Goal: Complete application form: Complete application form

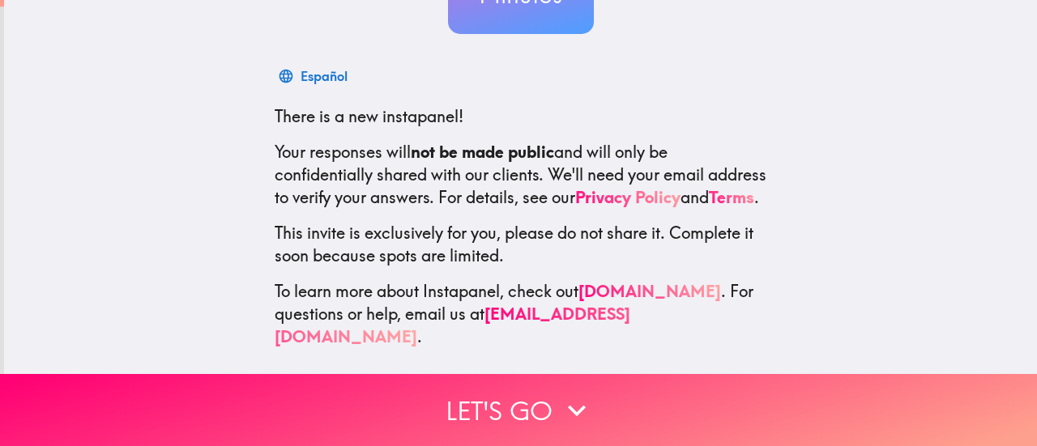
scroll to position [228, 0]
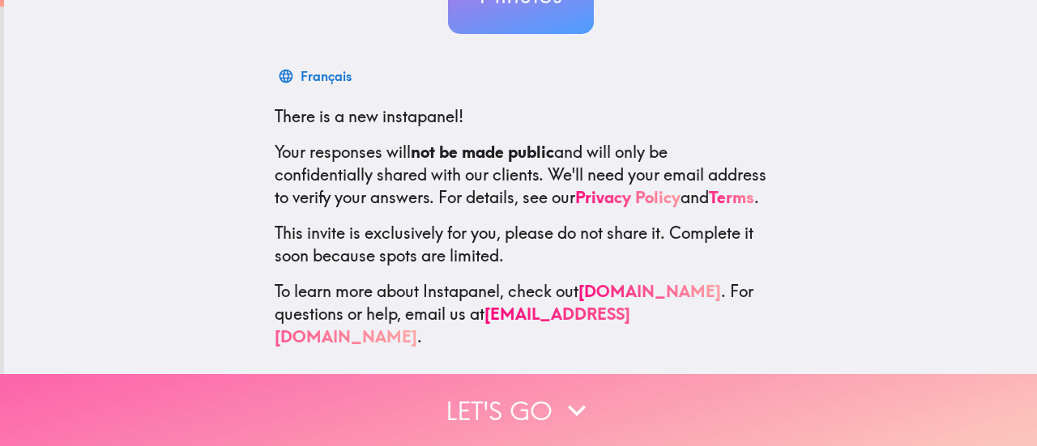
click at [525, 403] on button "Let's go" at bounding box center [518, 410] width 1037 height 72
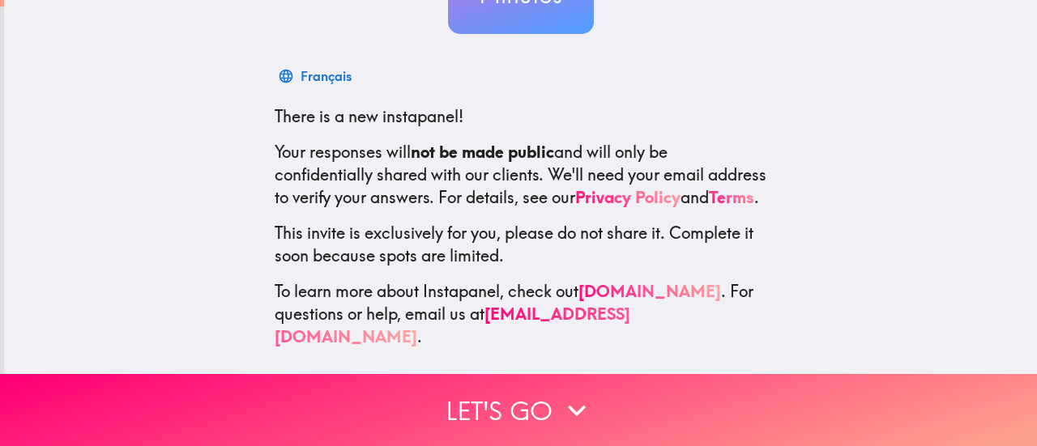
scroll to position [108, 0]
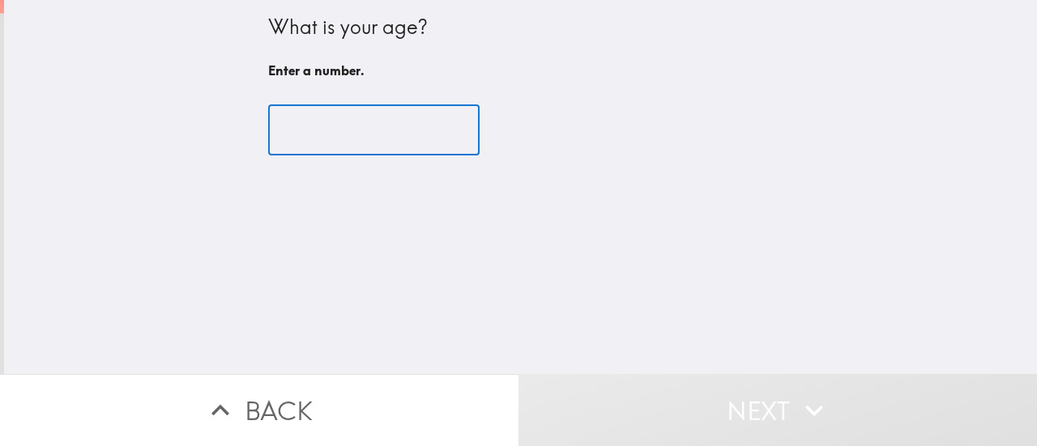
click at [405, 135] on input "number" at bounding box center [373, 130] width 211 height 50
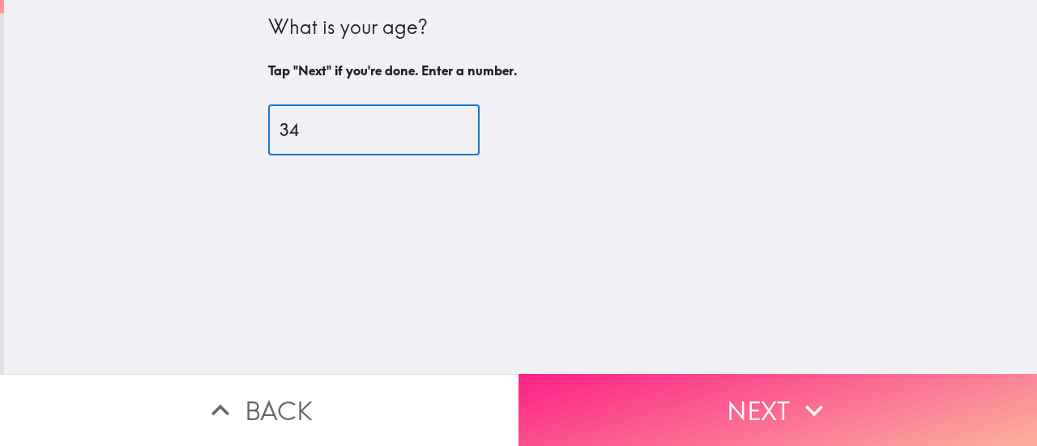
type input "34"
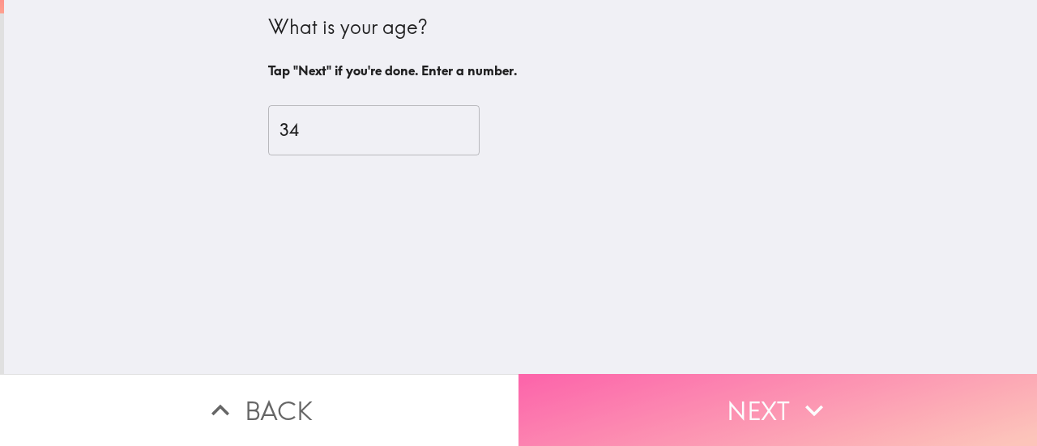
click at [588, 380] on button "Next" at bounding box center [778, 410] width 519 height 72
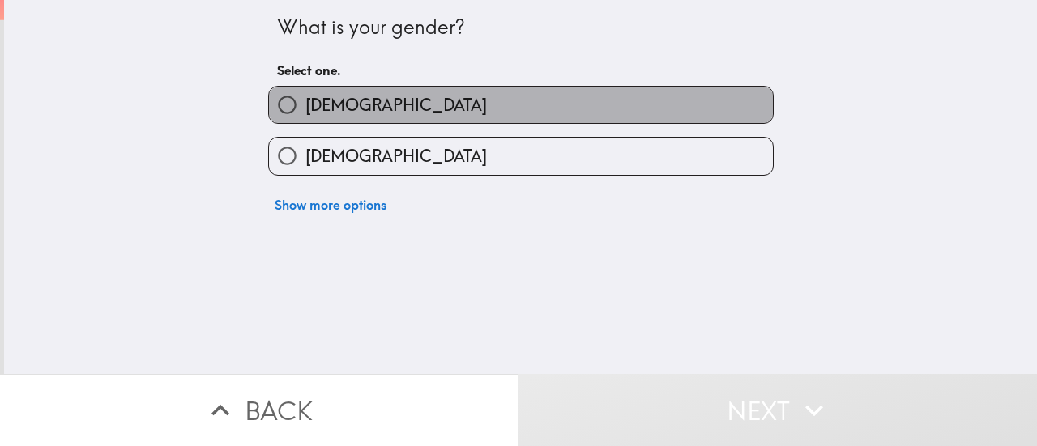
click at [305, 106] on span "[DEMOGRAPHIC_DATA]" at bounding box center [396, 105] width 182 height 23
click at [297, 106] on input "[DEMOGRAPHIC_DATA]" at bounding box center [287, 105] width 36 height 36
radio input "true"
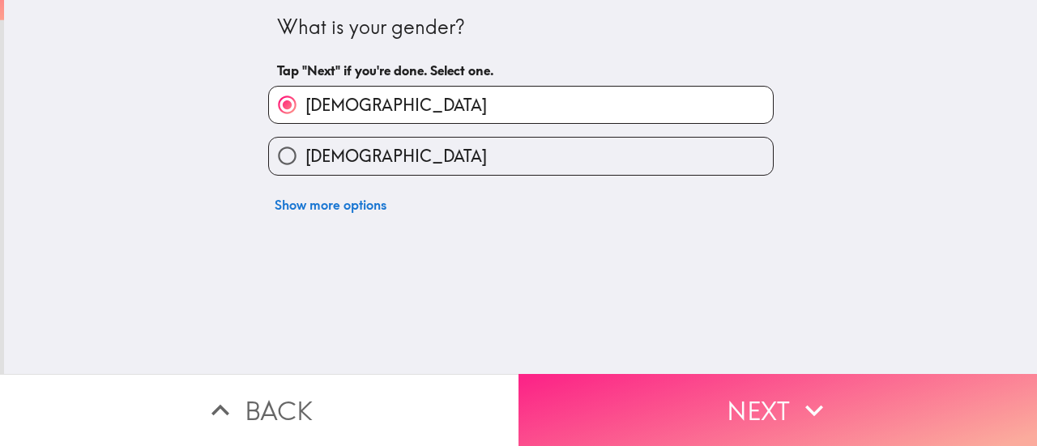
click at [580, 387] on button "Next" at bounding box center [778, 410] width 519 height 72
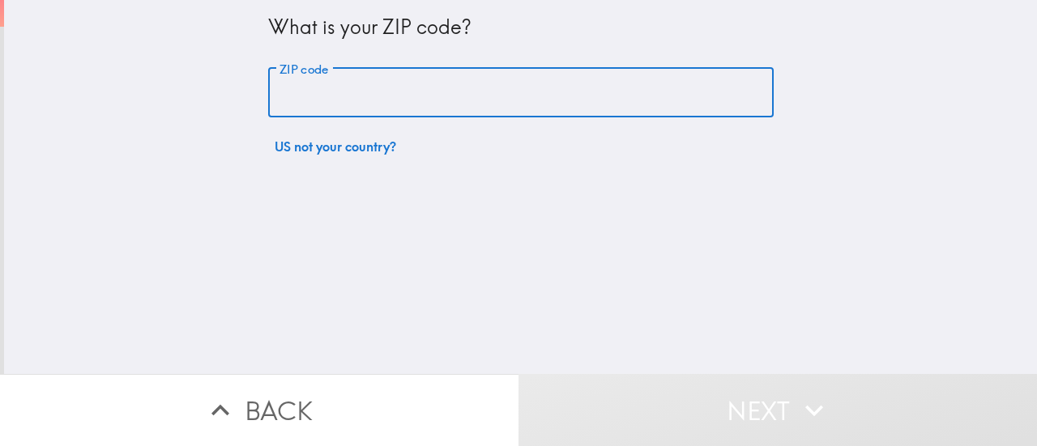
click at [327, 99] on input "ZIP code" at bounding box center [521, 93] width 506 height 50
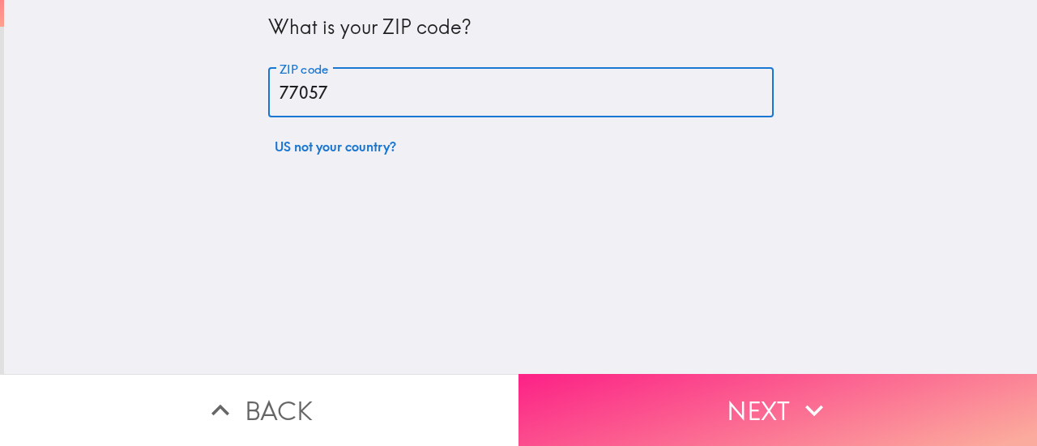
type input "77057"
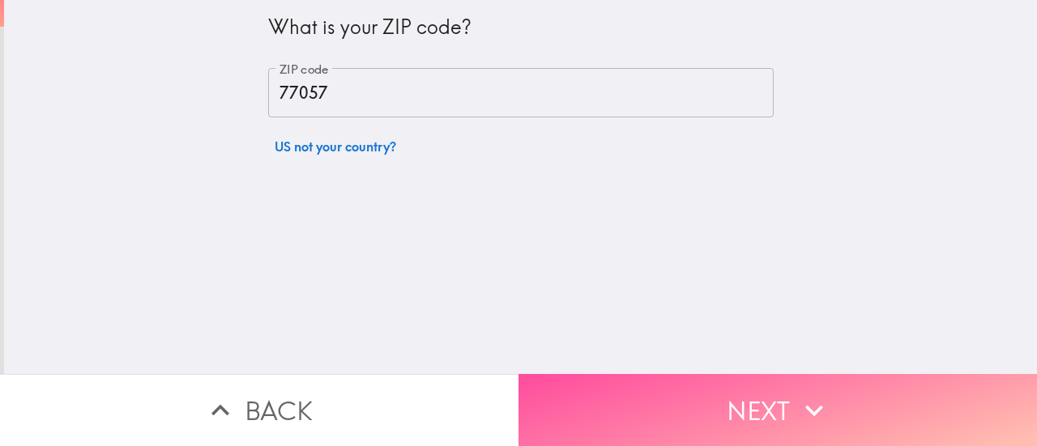
drag, startPoint x: 542, startPoint y: 404, endPoint x: 532, endPoint y: 287, distance: 117.2
click at [543, 402] on button "Next" at bounding box center [778, 410] width 519 height 72
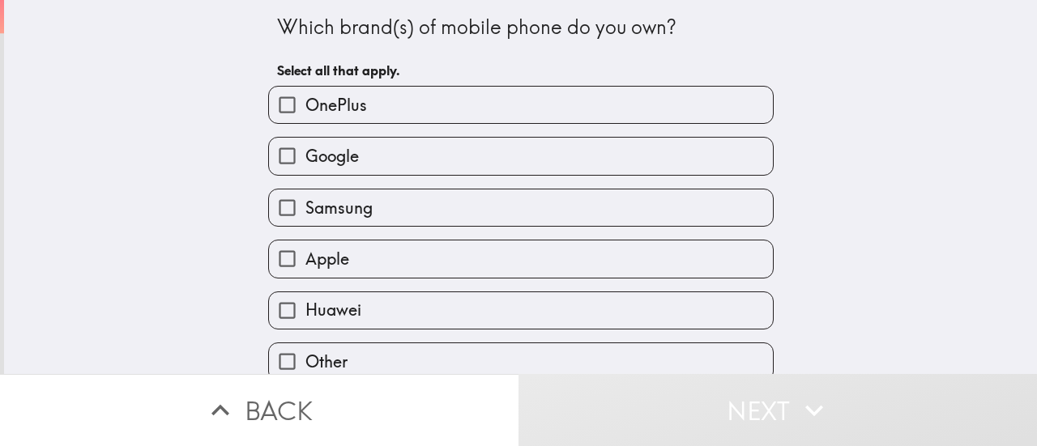
click at [278, 213] on input "Samsung" at bounding box center [287, 208] width 36 height 36
checkbox input "true"
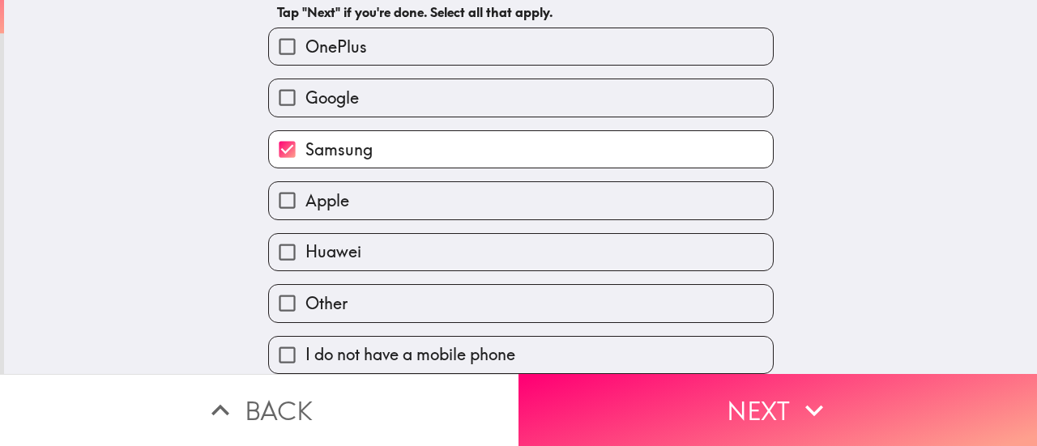
scroll to position [70, 0]
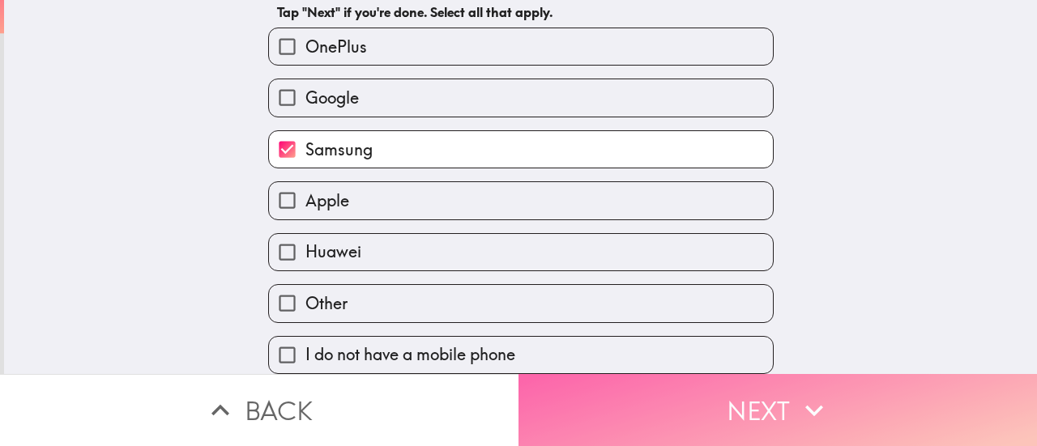
click at [593, 398] on button "Next" at bounding box center [778, 410] width 519 height 72
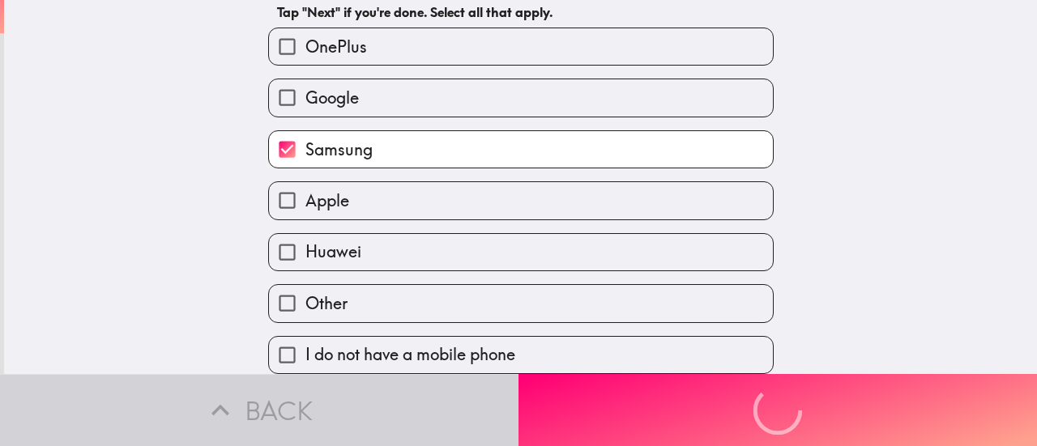
scroll to position [0, 0]
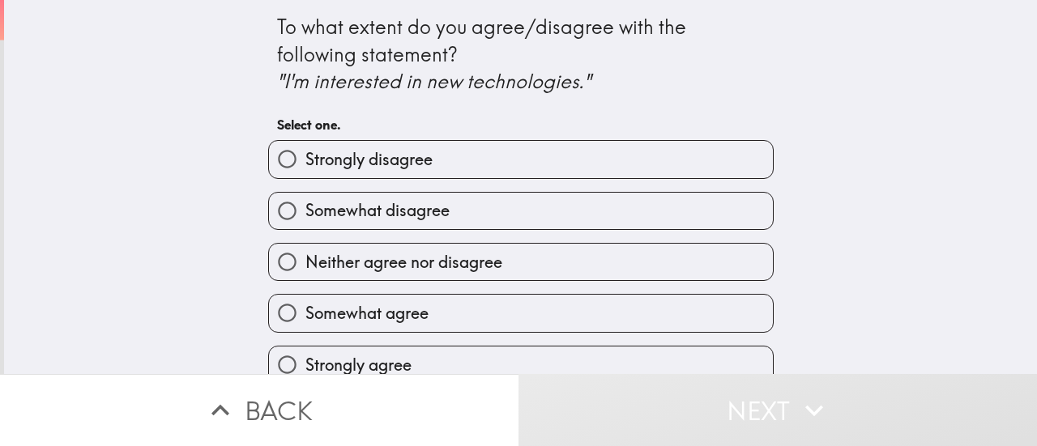
scroll to position [22, 0]
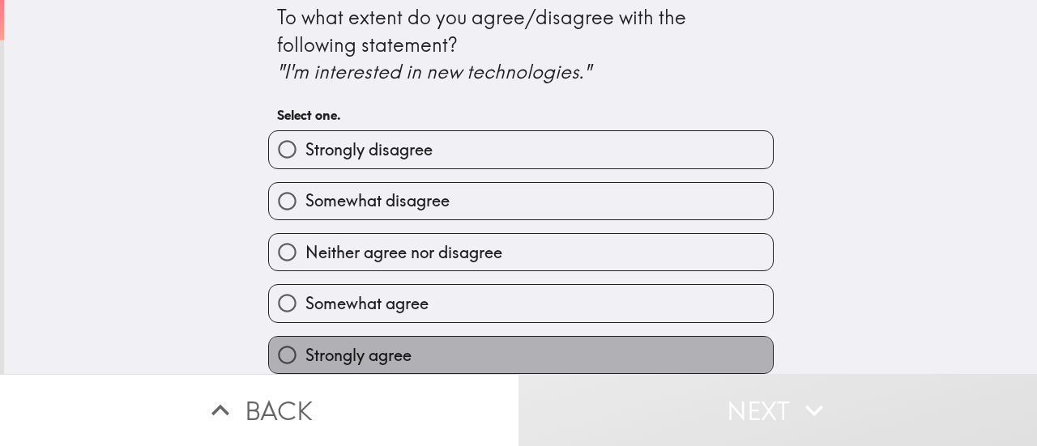
click at [305, 347] on span "Strongly agree" at bounding box center [358, 355] width 106 height 23
click at [301, 347] on input "Strongly agree" at bounding box center [287, 355] width 36 height 36
radio input "true"
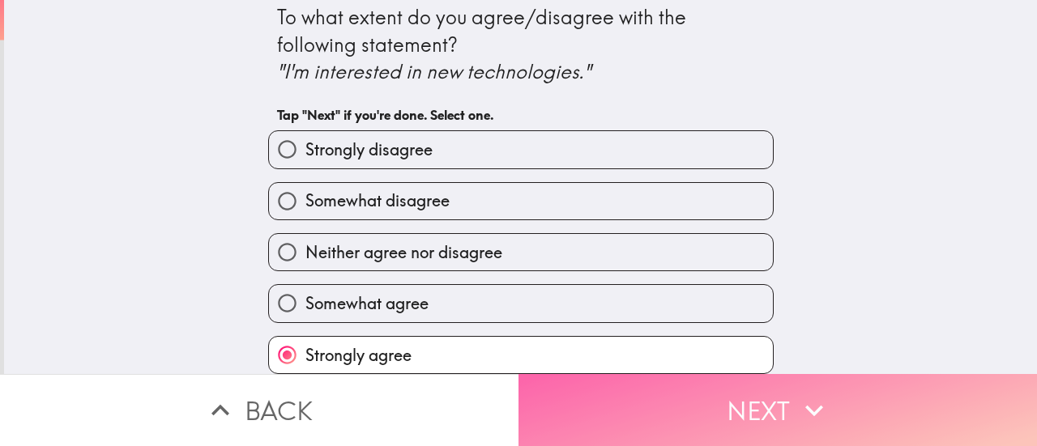
click at [561, 401] on button "Next" at bounding box center [778, 410] width 519 height 72
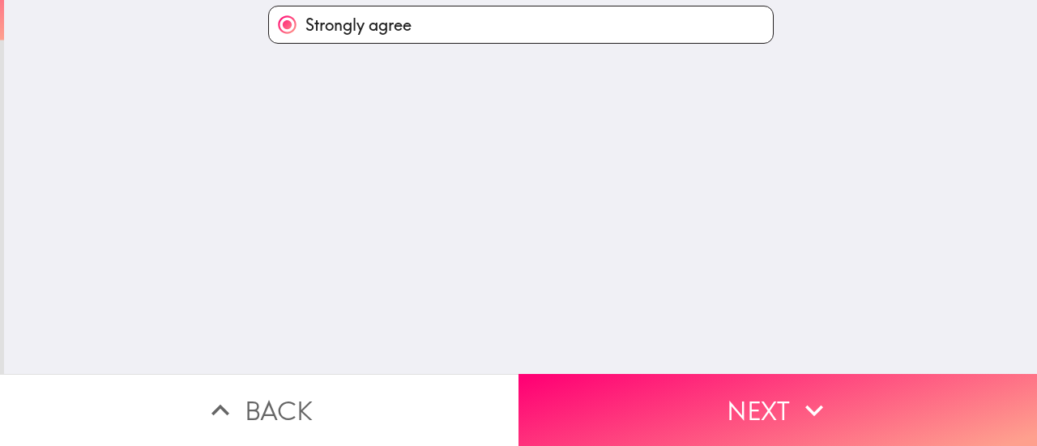
scroll to position [0, 0]
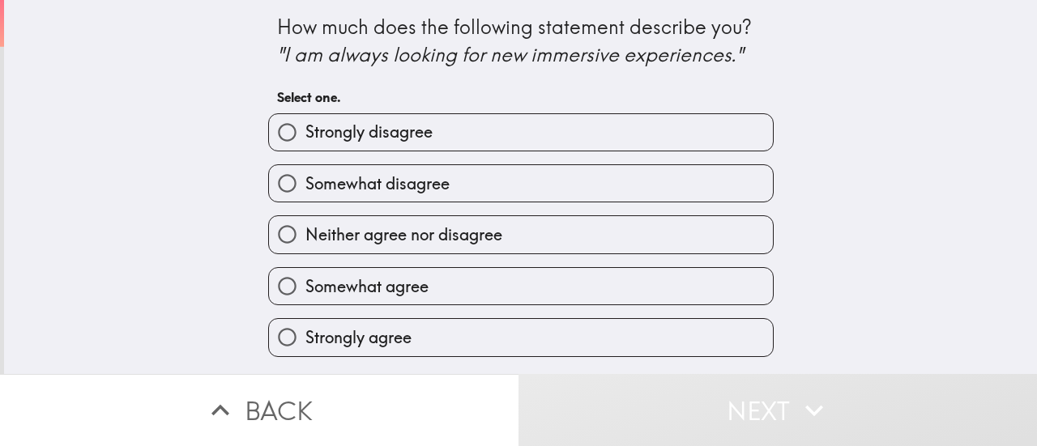
click at [280, 290] on input "Somewhat agree" at bounding box center [287, 286] width 36 height 36
radio input "true"
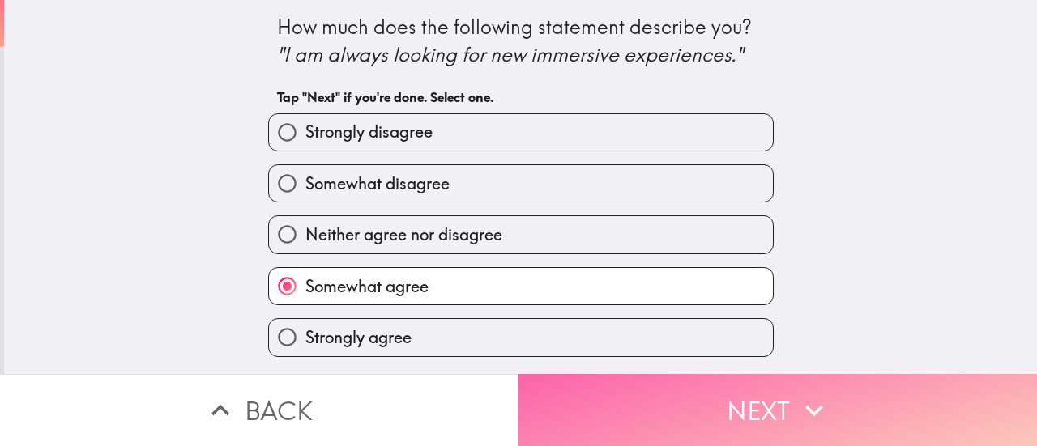
click at [597, 415] on button "Next" at bounding box center [778, 410] width 519 height 72
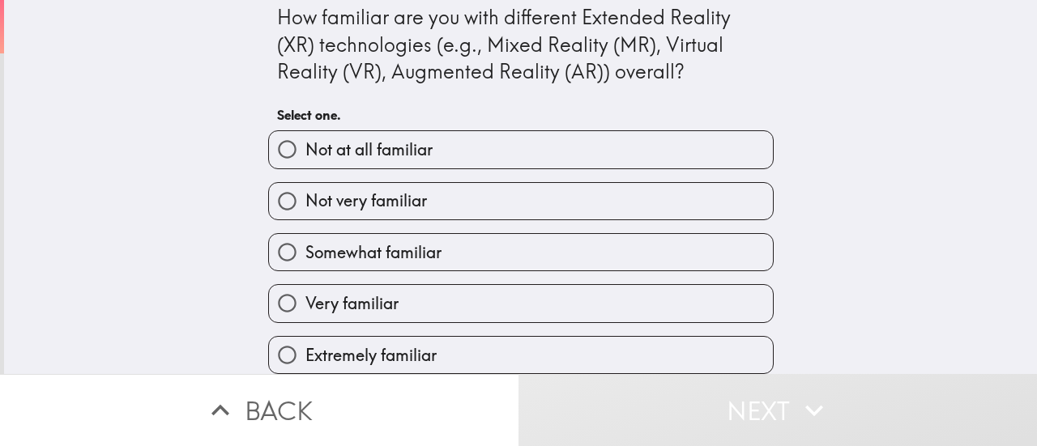
scroll to position [22, 0]
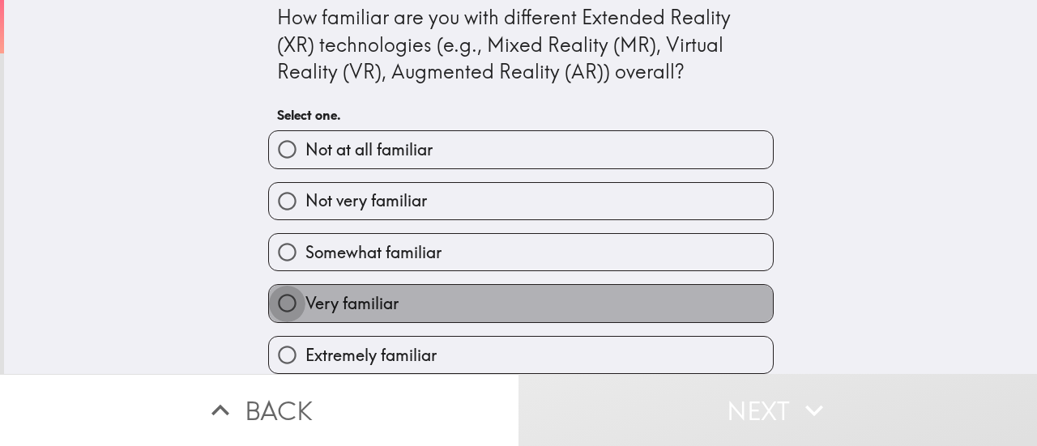
click at [289, 285] on input "Very familiar" at bounding box center [287, 303] width 36 height 36
radio input "true"
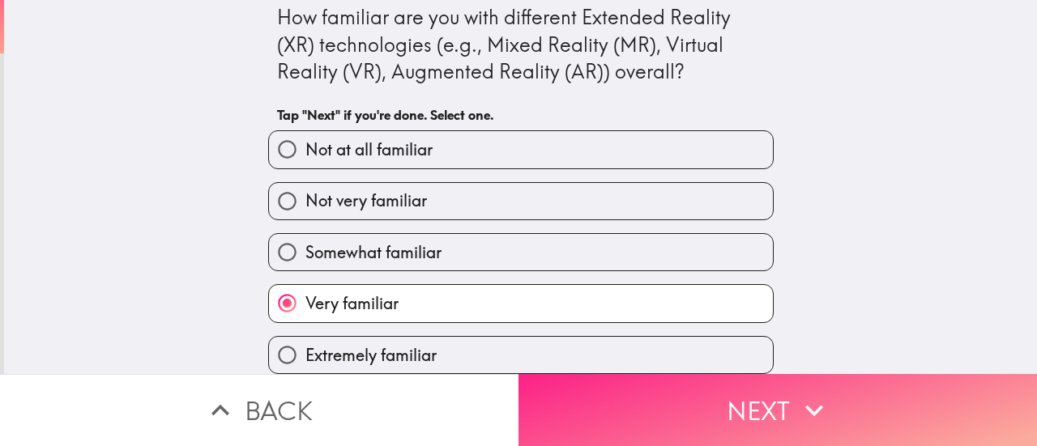
click at [616, 391] on button "Next" at bounding box center [778, 410] width 519 height 72
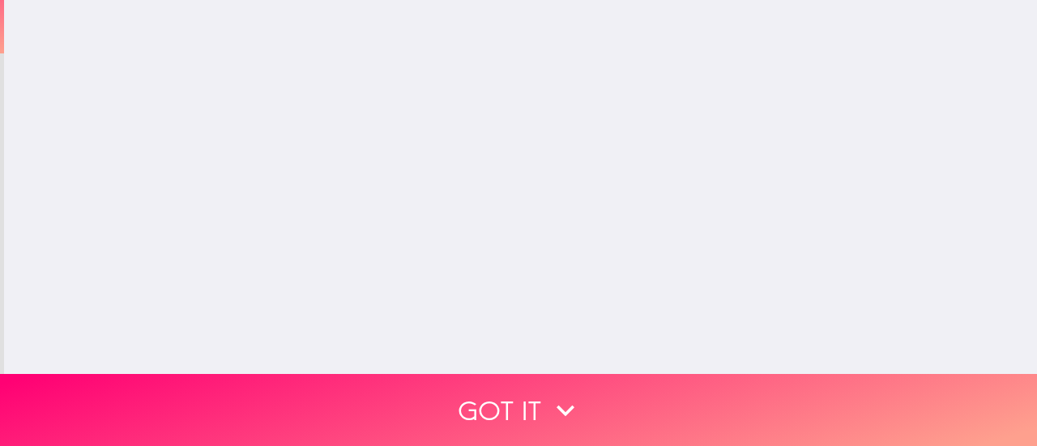
scroll to position [0, 0]
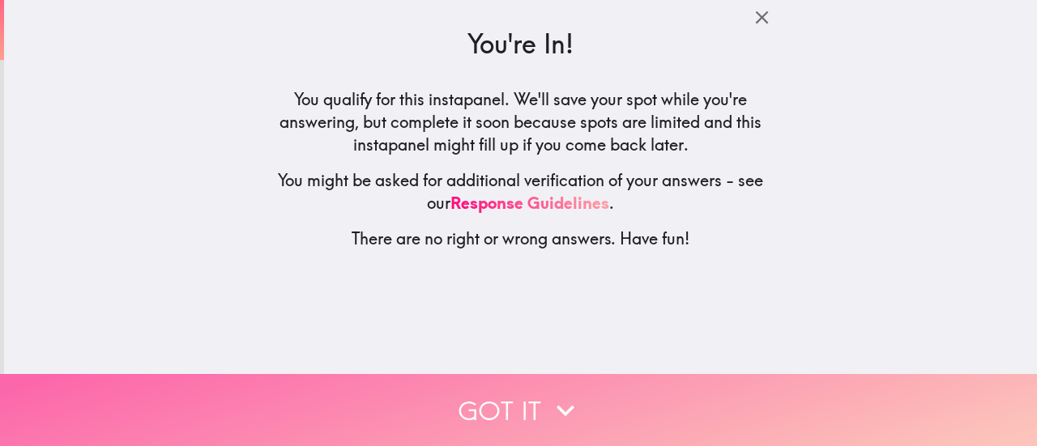
click at [532, 393] on button "Got it" at bounding box center [518, 410] width 1037 height 72
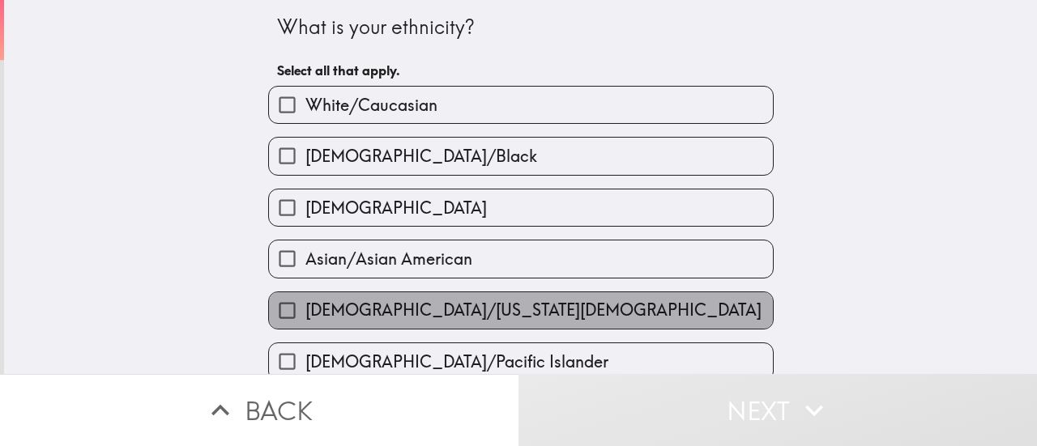
drag, startPoint x: 336, startPoint y: 305, endPoint x: 380, endPoint y: 286, distance: 47.9
click at [336, 305] on span "[DEMOGRAPHIC_DATA]/[US_STATE][DEMOGRAPHIC_DATA]" at bounding box center [533, 310] width 456 height 23
click at [305, 305] on input "[DEMOGRAPHIC_DATA]/[US_STATE][DEMOGRAPHIC_DATA]" at bounding box center [287, 311] width 36 height 36
checkbox input "true"
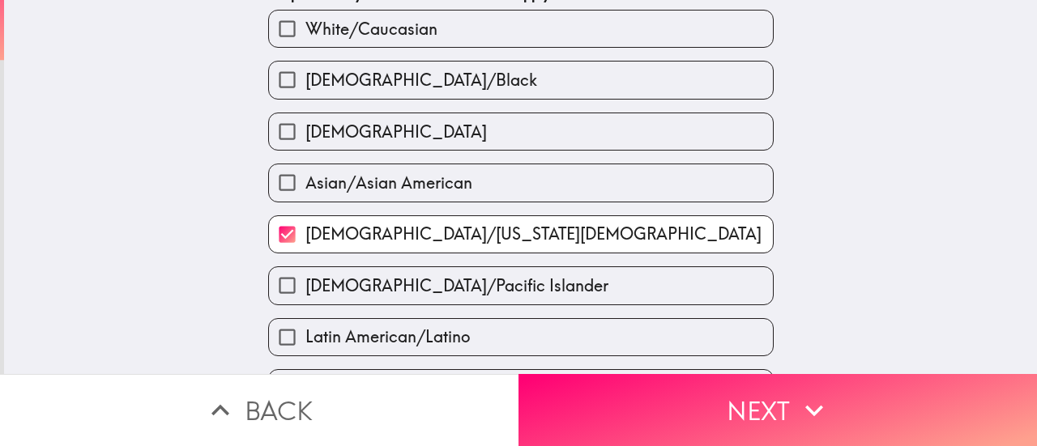
scroll to position [162, 0]
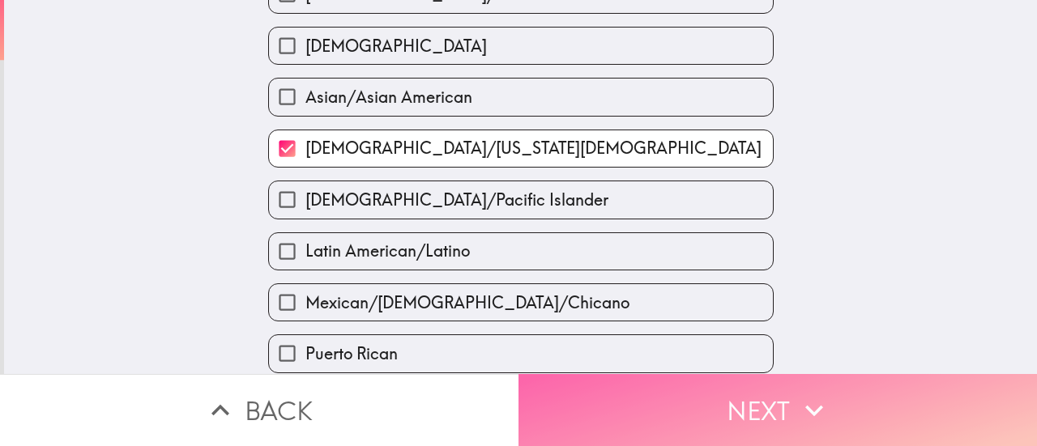
click at [580, 393] on button "Next" at bounding box center [778, 410] width 519 height 72
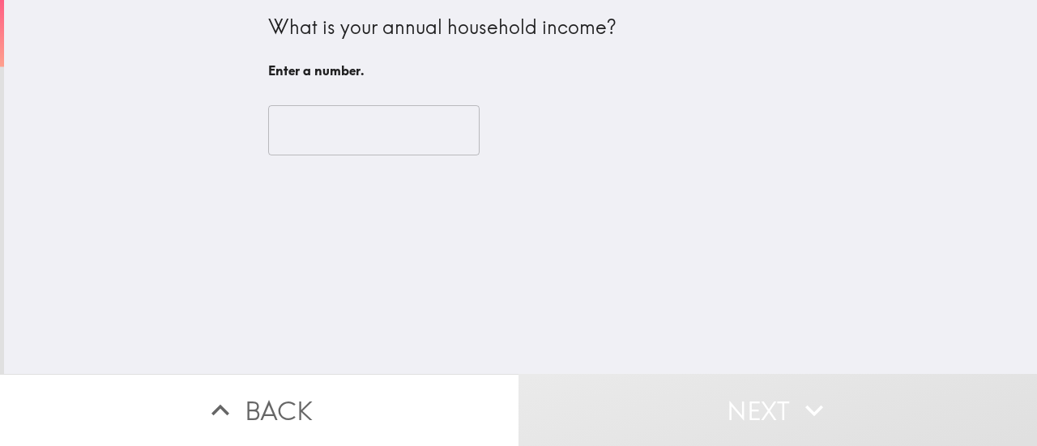
click at [417, 125] on input "number" at bounding box center [373, 130] width 211 height 50
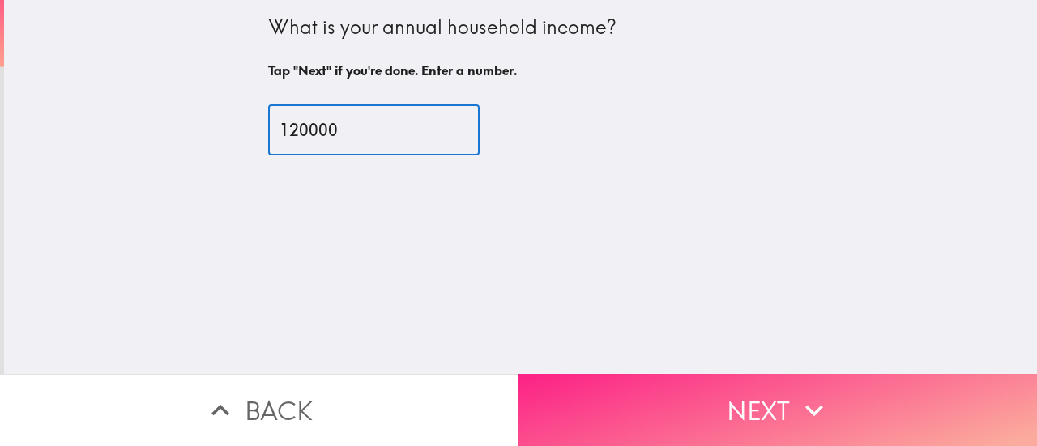
type input "120000"
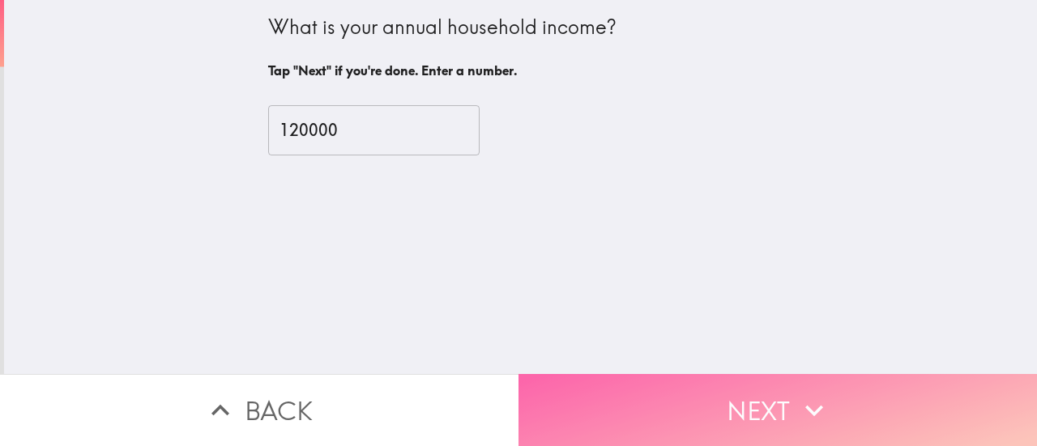
click at [593, 391] on button "Next" at bounding box center [778, 410] width 519 height 72
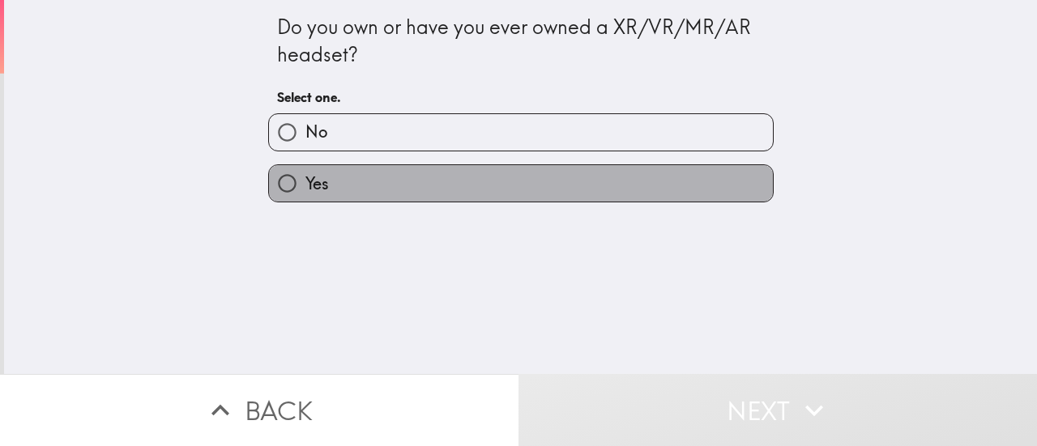
drag, startPoint x: 305, startPoint y: 182, endPoint x: 401, endPoint y: 190, distance: 96.0
click at [307, 182] on span "Yes" at bounding box center [316, 184] width 23 height 23
click at [305, 182] on input "Yes" at bounding box center [287, 183] width 36 height 36
radio input "true"
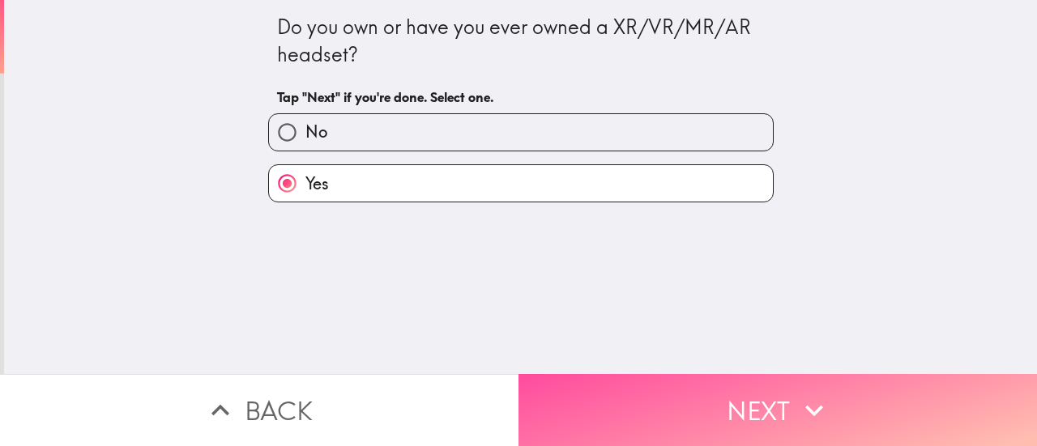
drag, startPoint x: 620, startPoint y: 401, endPoint x: 549, endPoint y: 63, distance: 345.3
click at [620, 395] on button "Next" at bounding box center [778, 410] width 519 height 72
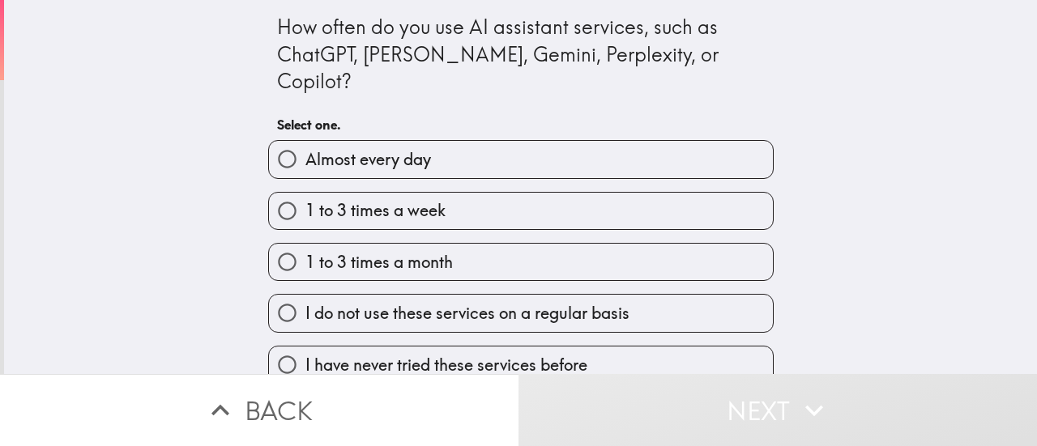
click at [273, 141] on input "Almost every day" at bounding box center [287, 159] width 36 height 36
radio input "true"
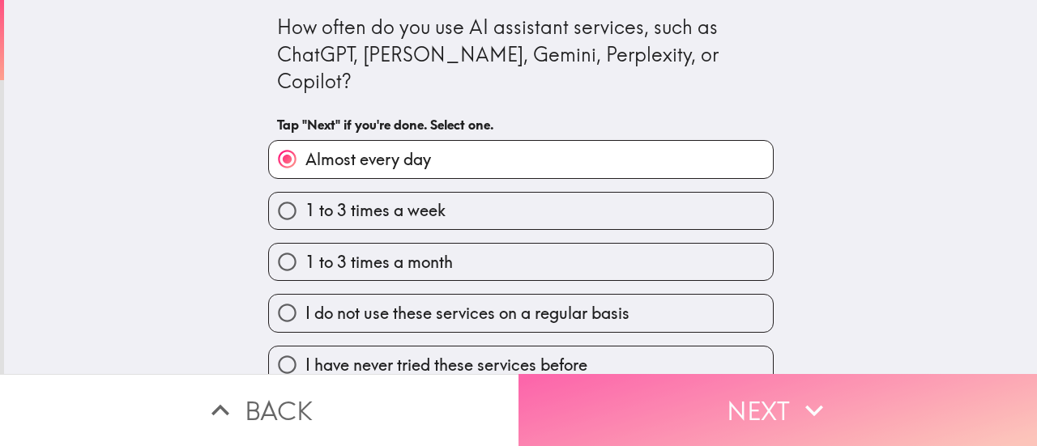
click at [592, 379] on button "Next" at bounding box center [778, 410] width 519 height 72
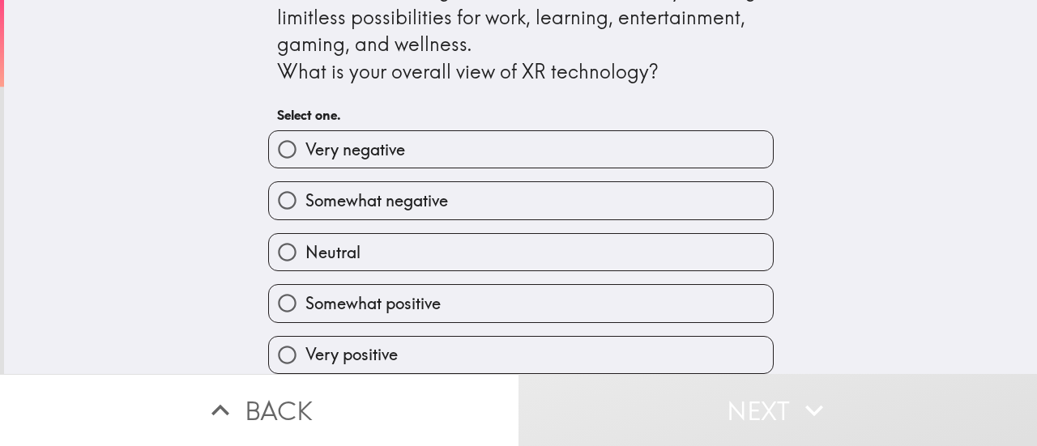
scroll to position [104, 0]
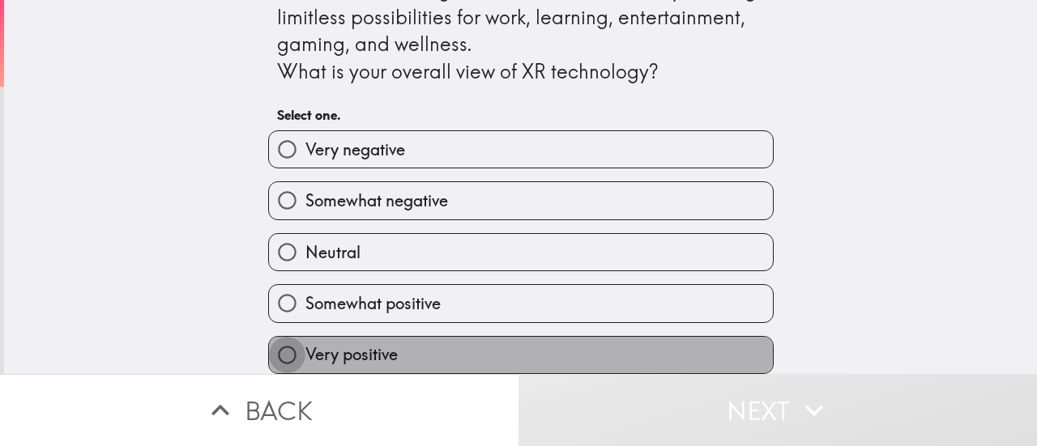
drag, startPoint x: 276, startPoint y: 336, endPoint x: 508, endPoint y: 363, distance: 233.3
click at [280, 337] on input "Very positive" at bounding box center [287, 355] width 36 height 36
radio input "true"
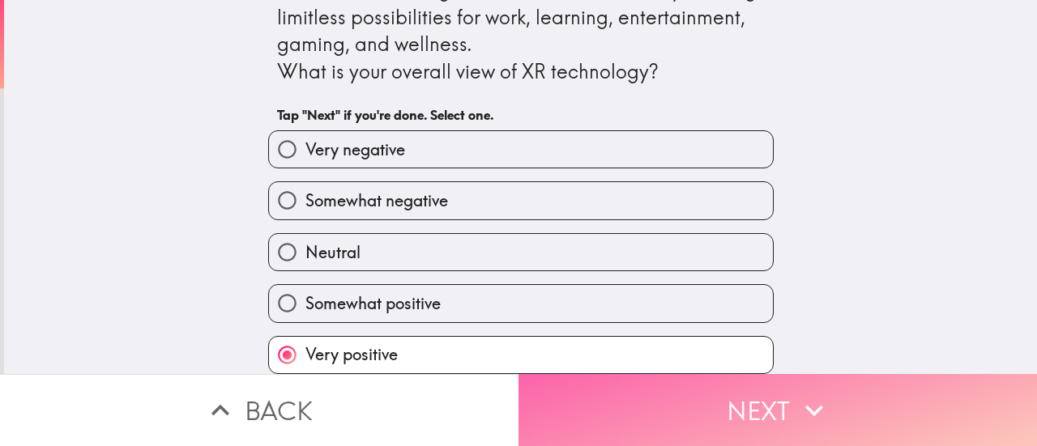
click at [592, 387] on button "Next" at bounding box center [778, 410] width 519 height 72
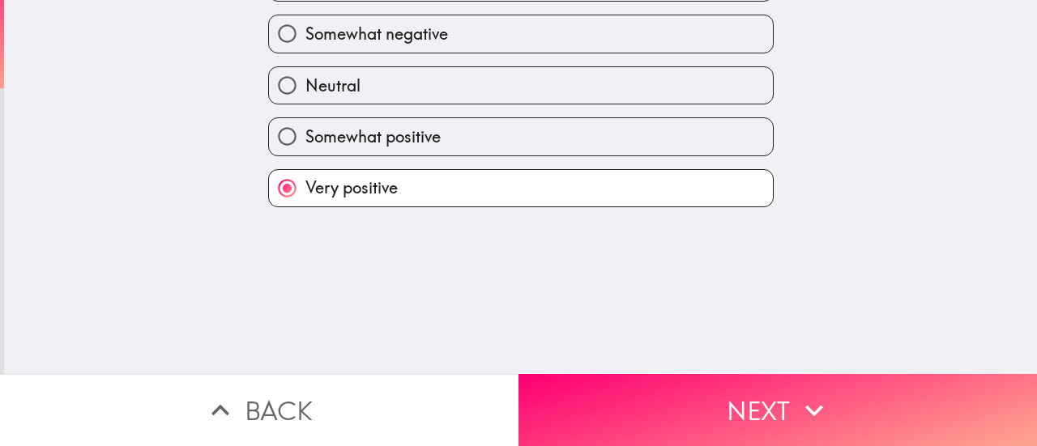
scroll to position [0, 0]
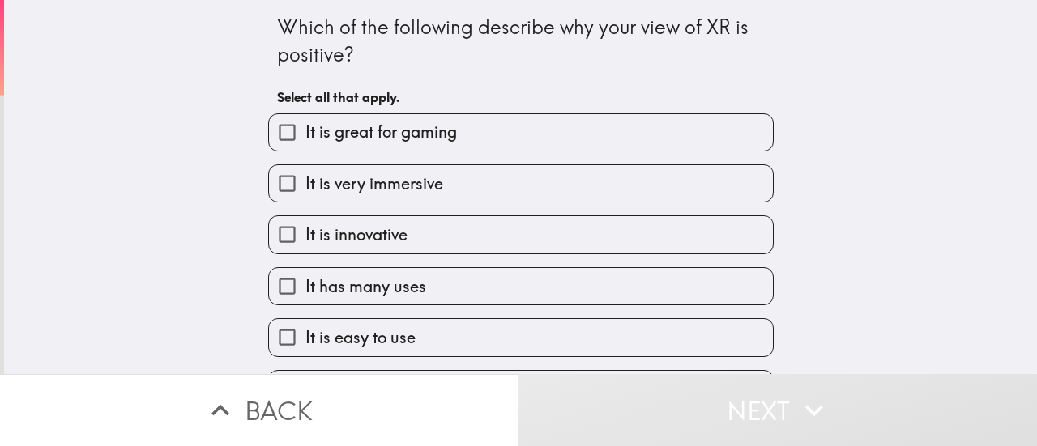
scroll to position [46, 0]
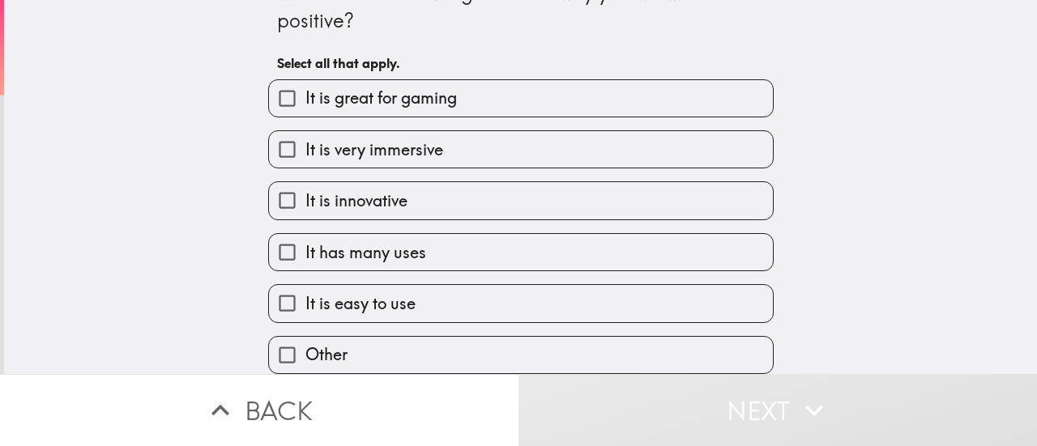
click at [305, 190] on span "It is innovative" at bounding box center [356, 201] width 102 height 23
click at [301, 188] on input "It is innovative" at bounding box center [287, 200] width 36 height 36
checkbox input "true"
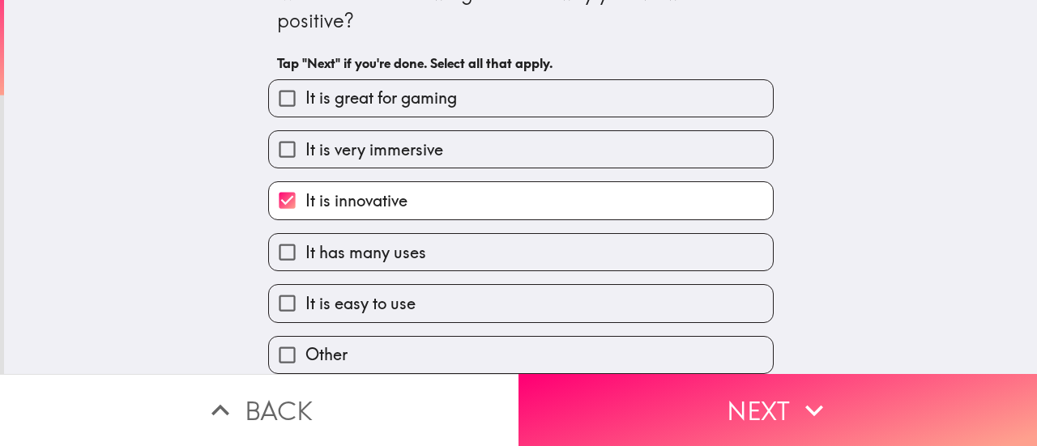
click at [335, 293] on span "It is easy to use" at bounding box center [360, 304] width 110 height 23
click at [305, 288] on input "It is easy to use" at bounding box center [287, 303] width 36 height 36
checkbox input "true"
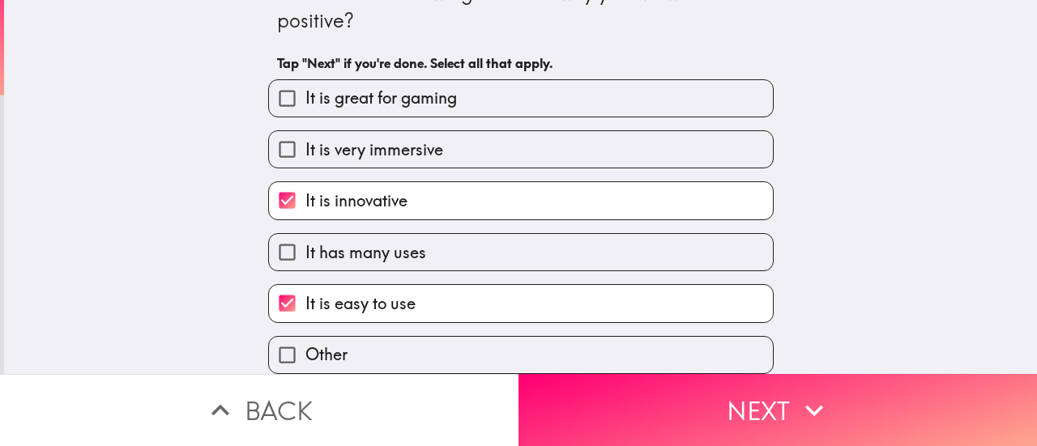
click at [332, 141] on span "It is very immersive" at bounding box center [374, 150] width 138 height 23
click at [305, 141] on input "It is very immersive" at bounding box center [287, 149] width 36 height 36
checkbox input "true"
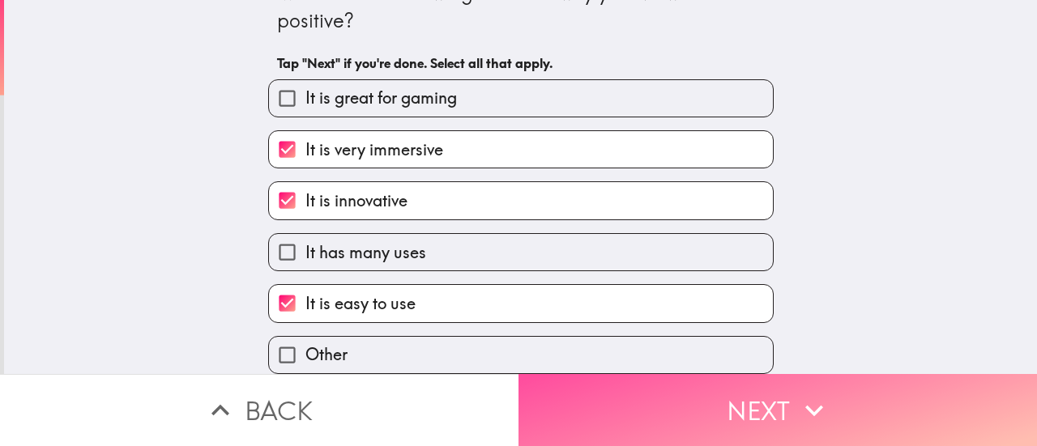
drag, startPoint x: 545, startPoint y: 374, endPoint x: 548, endPoint y: 357, distance: 17.2
click at [546, 374] on button "Next" at bounding box center [778, 410] width 519 height 72
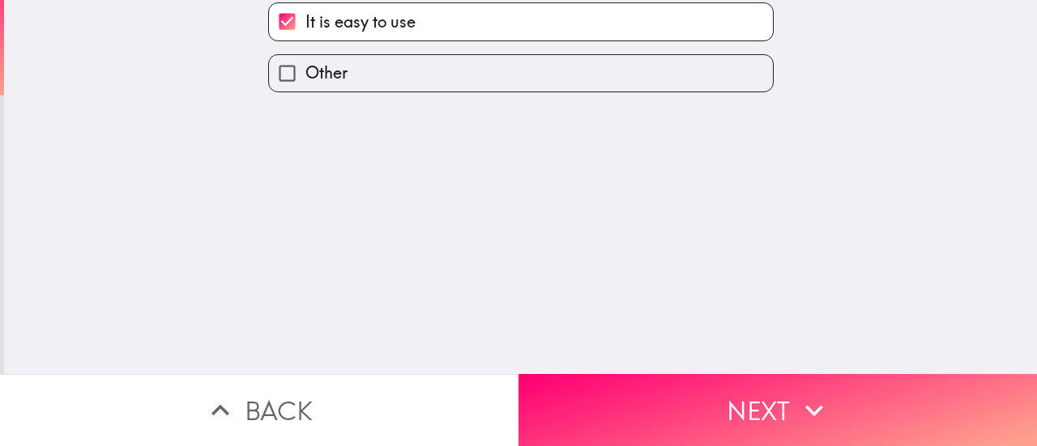
scroll to position [0, 0]
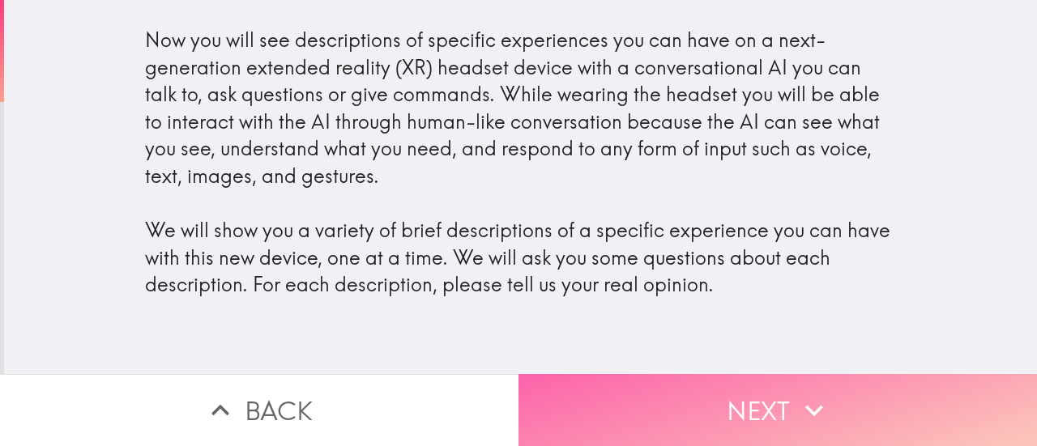
click at [603, 387] on button "Next" at bounding box center [778, 410] width 519 height 72
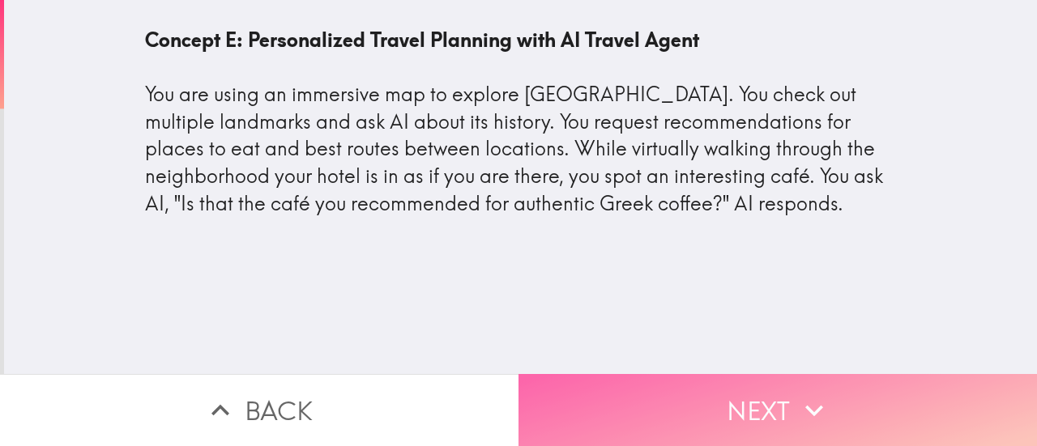
click at [637, 374] on button "Next" at bounding box center [778, 410] width 519 height 72
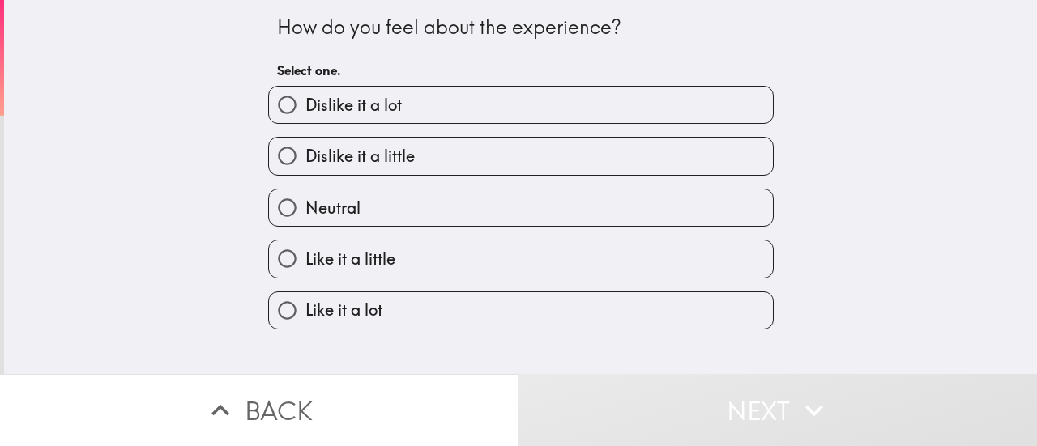
click at [342, 252] on span "Like it a little" at bounding box center [350, 259] width 90 height 23
click at [305, 252] on input "Like it a little" at bounding box center [287, 259] width 36 height 36
radio input "true"
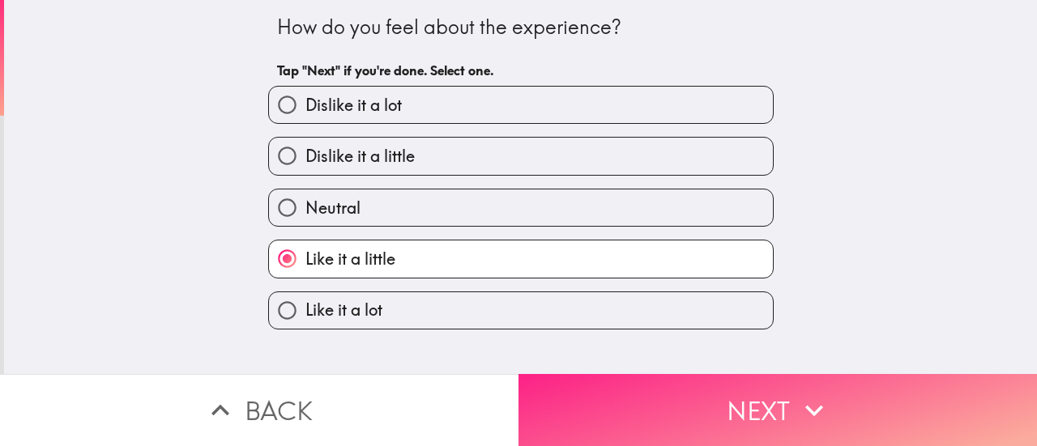
click at [566, 407] on button "Next" at bounding box center [778, 410] width 519 height 72
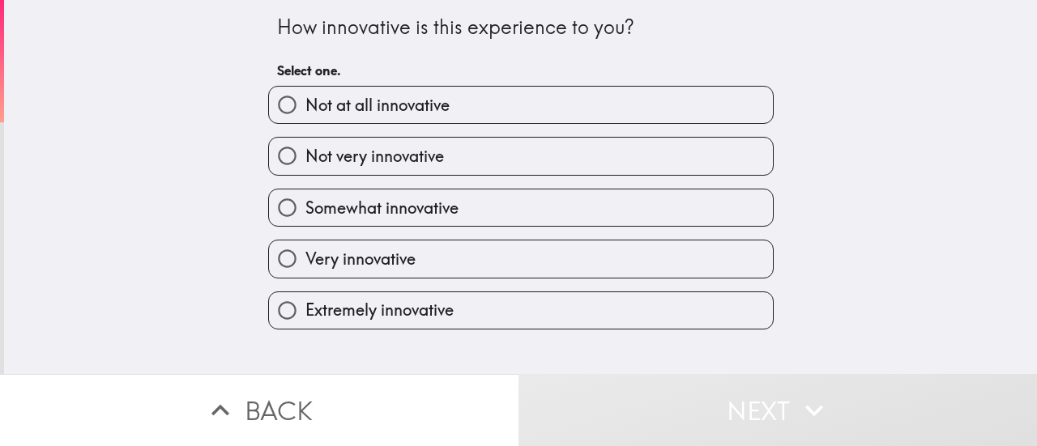
click at [305, 265] on span "Very innovative" at bounding box center [360, 259] width 110 height 23
click at [295, 265] on input "Very innovative" at bounding box center [287, 259] width 36 height 36
radio input "true"
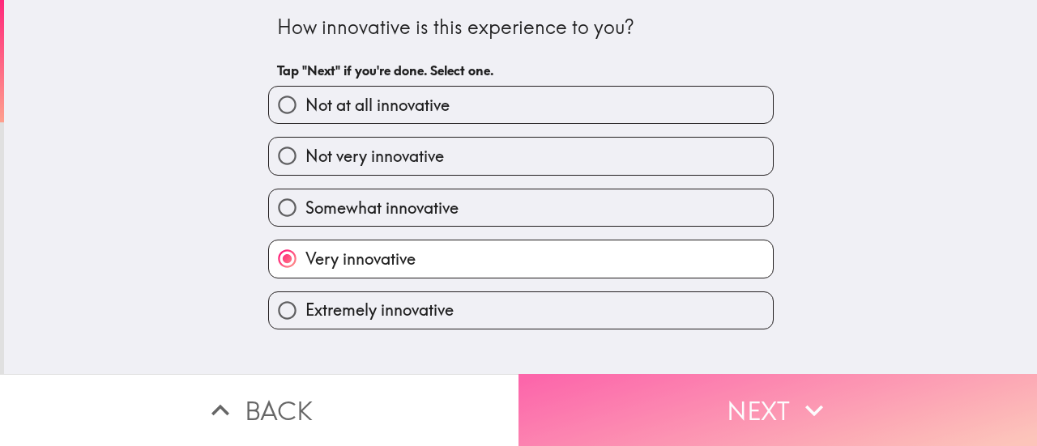
click at [564, 382] on button "Next" at bounding box center [778, 410] width 519 height 72
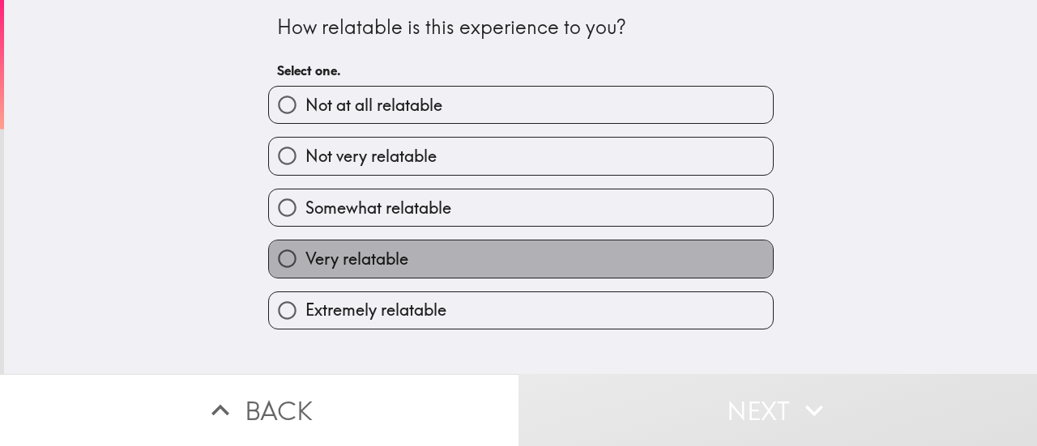
click at [328, 257] on span "Very relatable" at bounding box center [356, 259] width 103 height 23
click at [305, 257] on input "Very relatable" at bounding box center [287, 259] width 36 height 36
radio input "true"
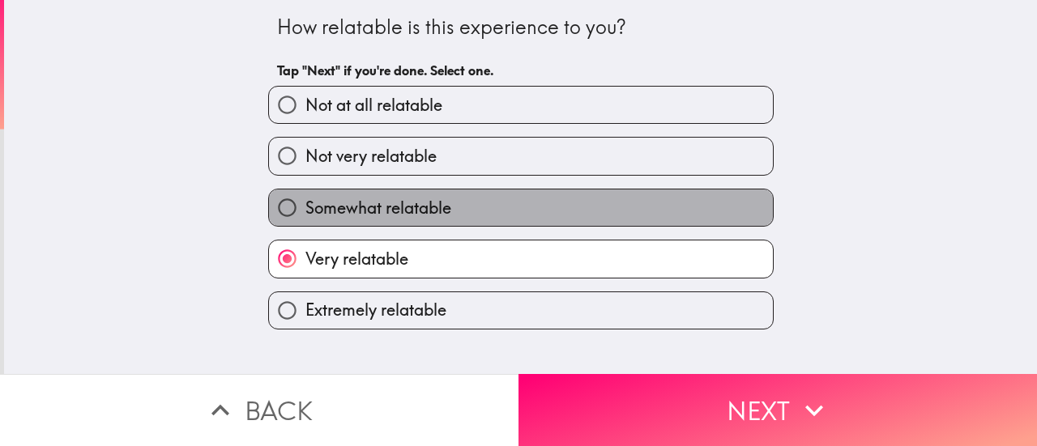
click at [382, 215] on span "Somewhat relatable" at bounding box center [378, 208] width 146 height 23
click at [305, 215] on input "Somewhat relatable" at bounding box center [287, 208] width 36 height 36
radio input "true"
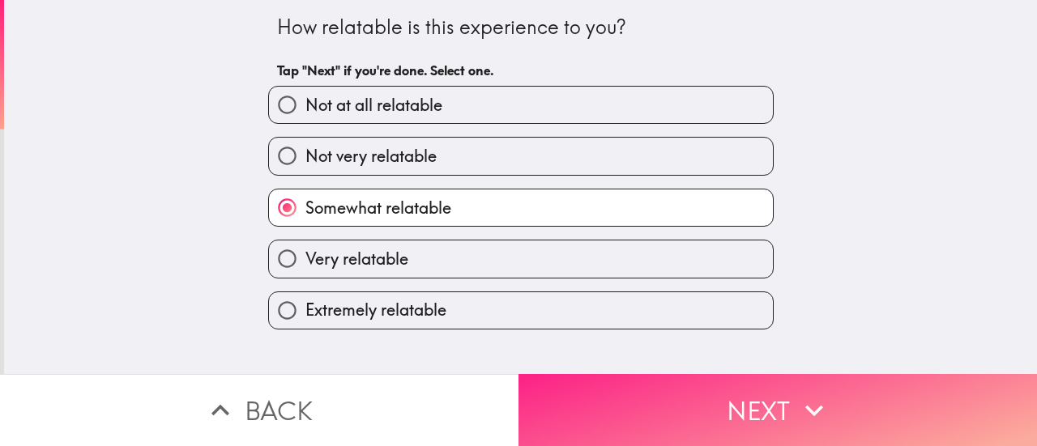
click at [608, 377] on button "Next" at bounding box center [778, 410] width 519 height 72
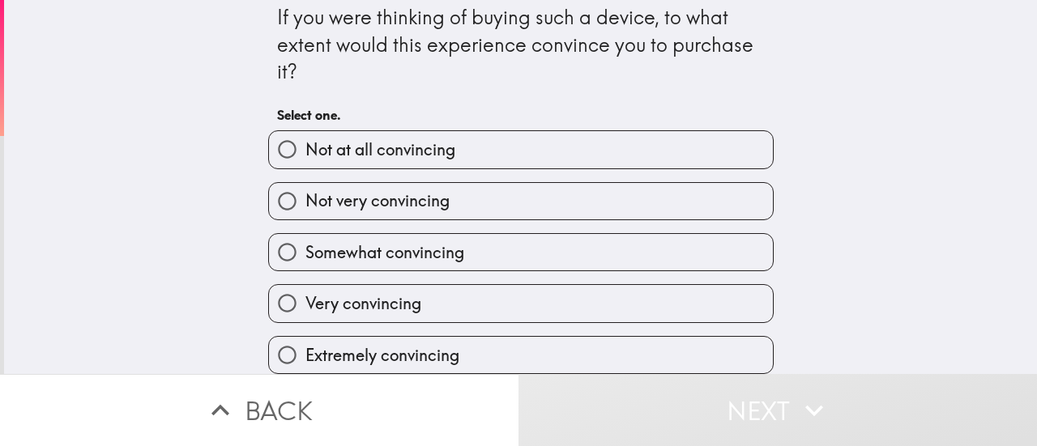
scroll to position [22, 0]
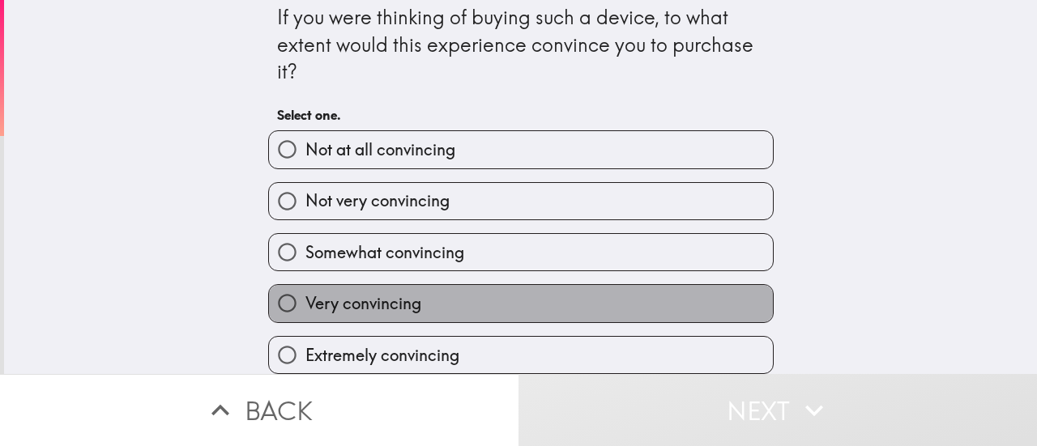
click at [305, 296] on span "Very convincing" at bounding box center [363, 304] width 116 height 23
click at [296, 296] on input "Very convincing" at bounding box center [287, 303] width 36 height 36
radio input "true"
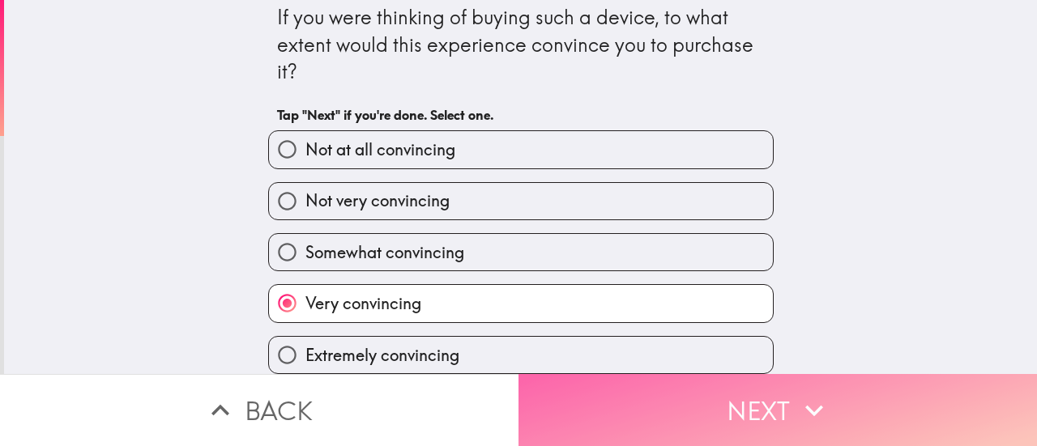
click at [608, 381] on button "Next" at bounding box center [778, 410] width 519 height 72
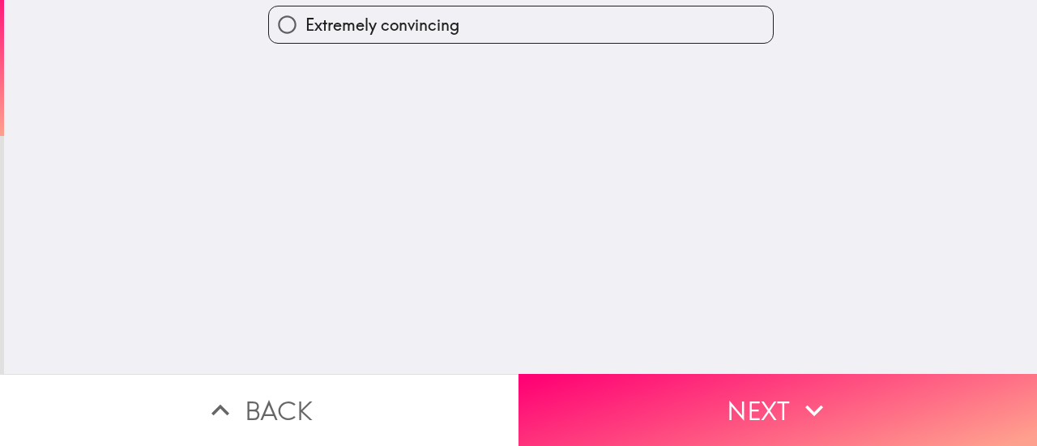
scroll to position [0, 0]
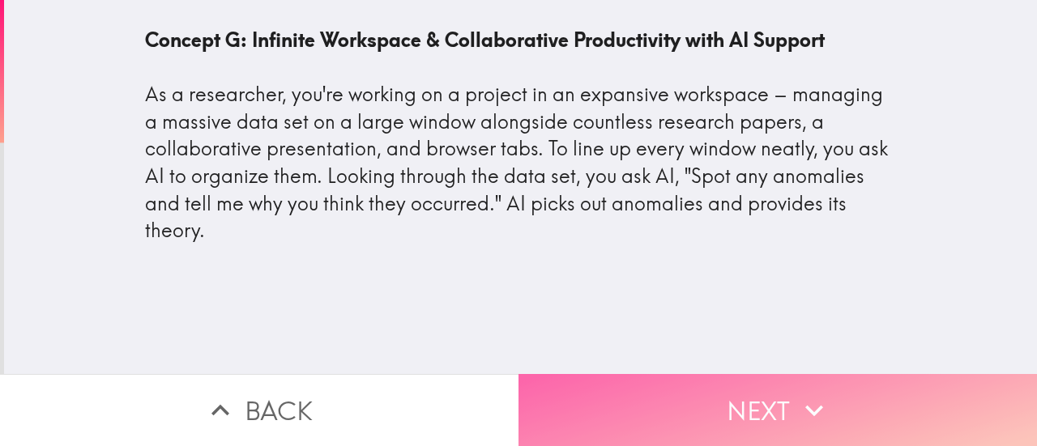
click at [588, 374] on button "Next" at bounding box center [778, 410] width 519 height 72
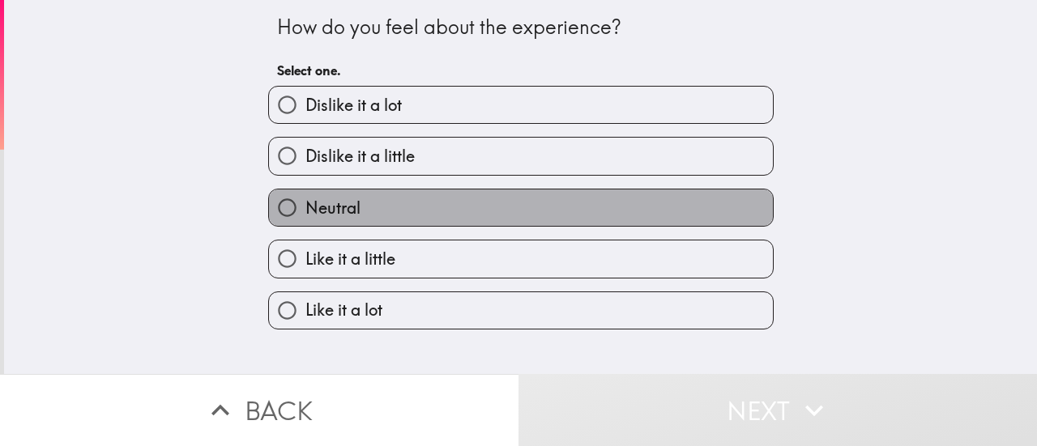
drag, startPoint x: 299, startPoint y: 204, endPoint x: 439, endPoint y: 185, distance: 141.5
click at [305, 204] on span "Neutral" at bounding box center [332, 208] width 55 height 23
click at [301, 204] on input "Neutral" at bounding box center [287, 208] width 36 height 36
radio input "true"
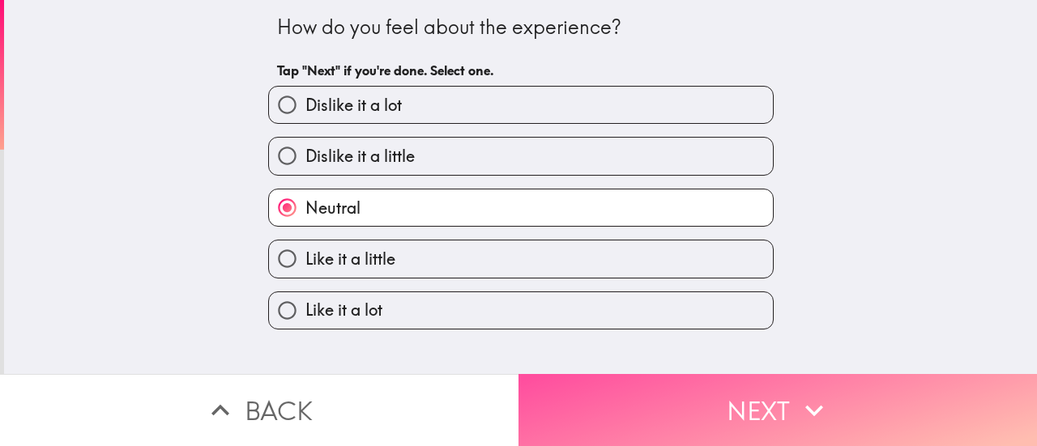
drag, startPoint x: 550, startPoint y: 389, endPoint x: 556, endPoint y: 354, distance: 35.3
click at [554, 384] on button "Next" at bounding box center [778, 410] width 519 height 72
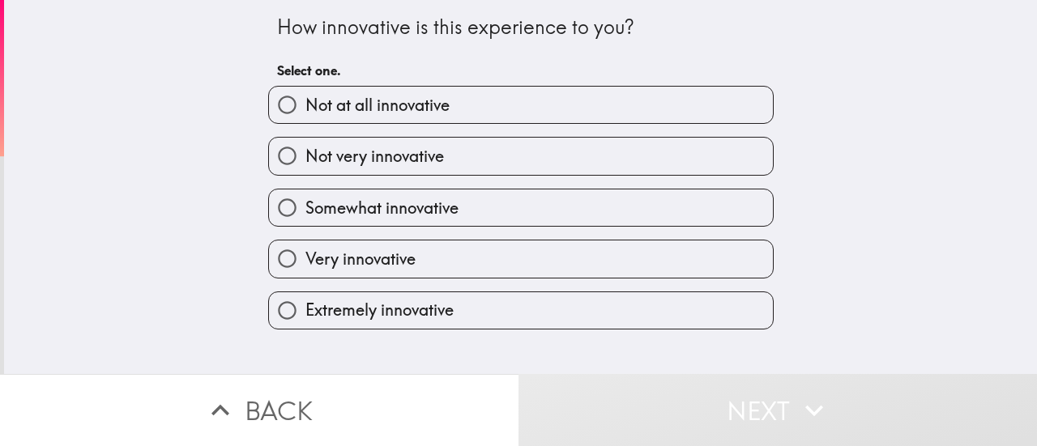
click at [317, 169] on label "Not very innovative" at bounding box center [521, 156] width 504 height 36
click at [305, 169] on input "Not very innovative" at bounding box center [287, 156] width 36 height 36
radio input "true"
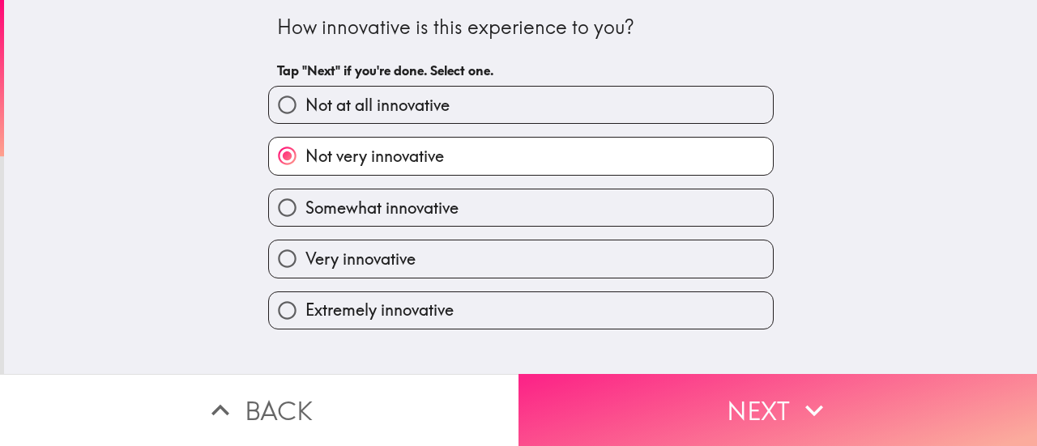
click at [649, 408] on button "Next" at bounding box center [778, 410] width 519 height 72
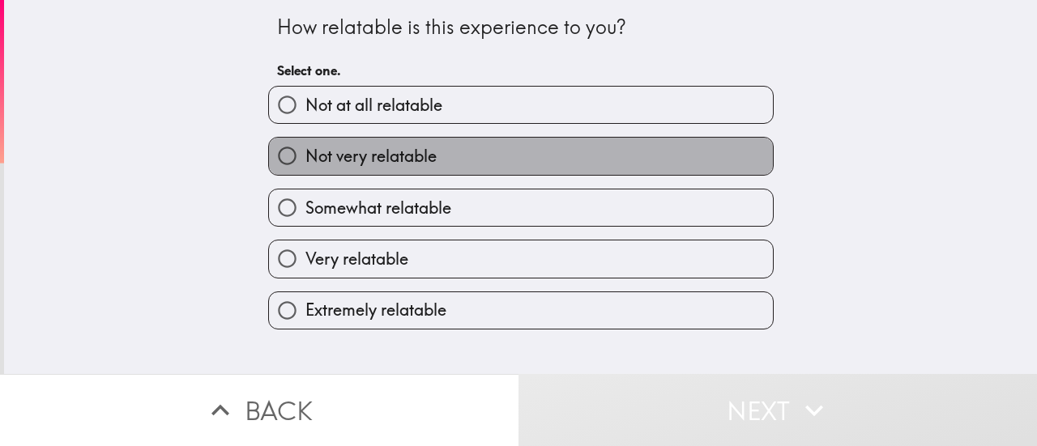
click at [305, 163] on span "Not very relatable" at bounding box center [370, 156] width 131 height 23
click at [302, 163] on input "Not very relatable" at bounding box center [287, 156] width 36 height 36
radio input "true"
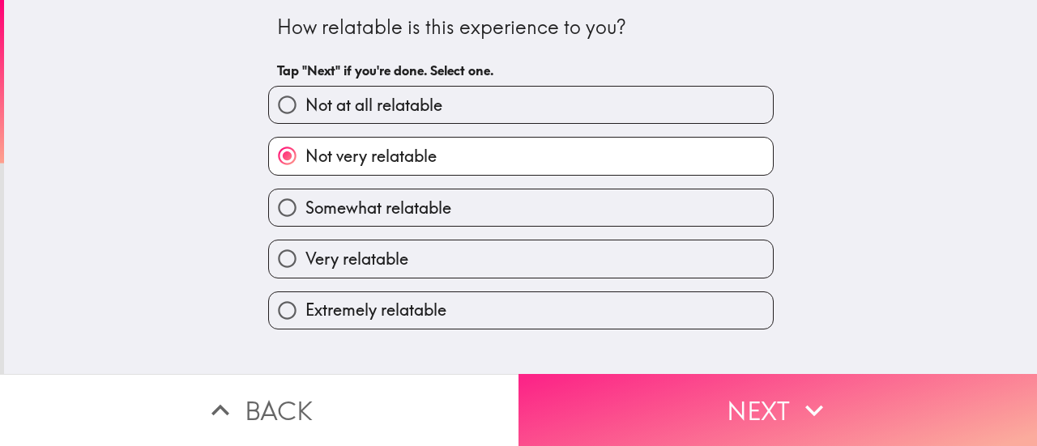
click at [621, 422] on button "Next" at bounding box center [778, 410] width 519 height 72
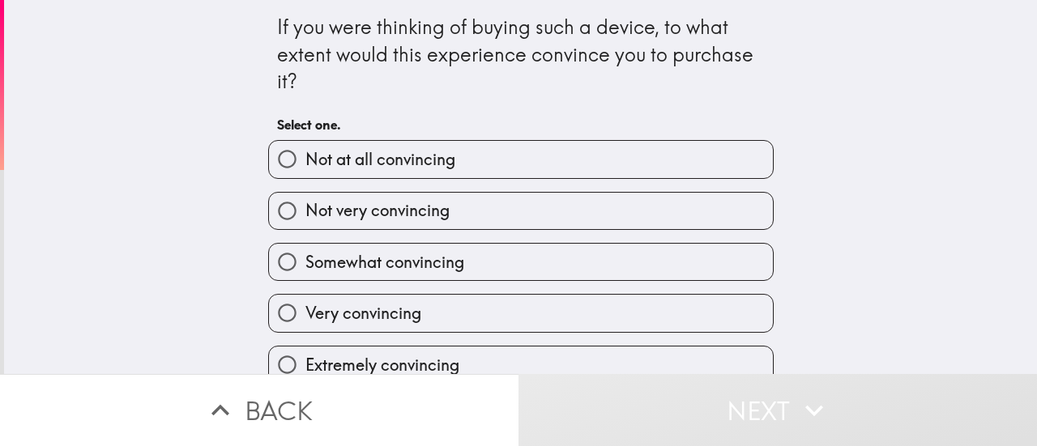
scroll to position [22, 0]
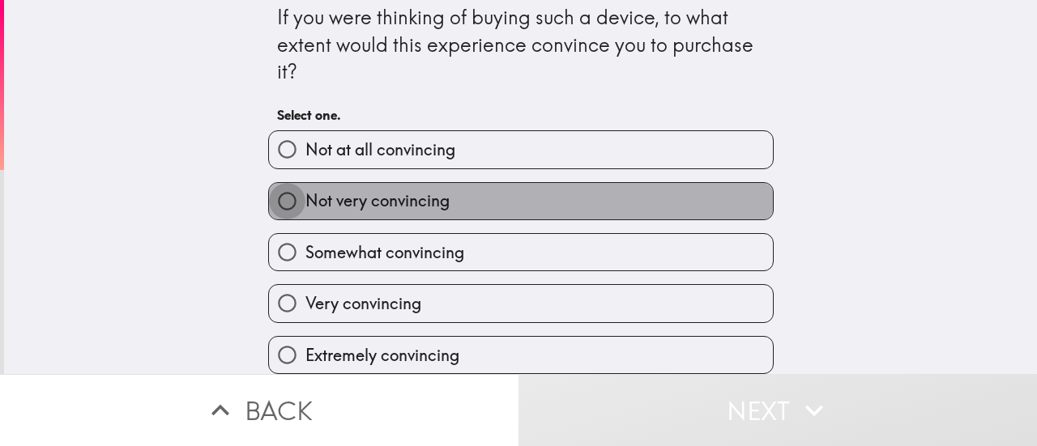
click at [280, 187] on input "Not very convincing" at bounding box center [287, 201] width 36 height 36
radio input "true"
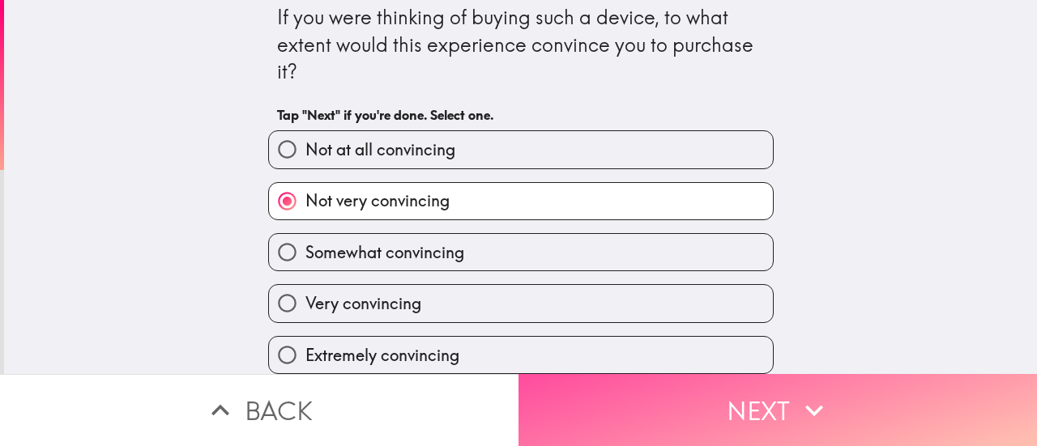
drag, startPoint x: 723, startPoint y: 420, endPoint x: 682, endPoint y: 305, distance: 122.0
click at [723, 418] on button "Next" at bounding box center [778, 410] width 519 height 72
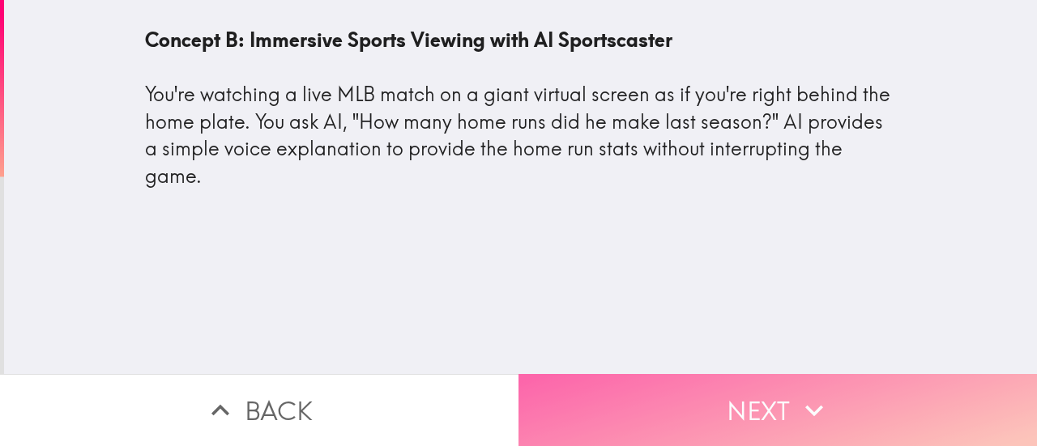
click at [568, 403] on button "Next" at bounding box center [778, 410] width 519 height 72
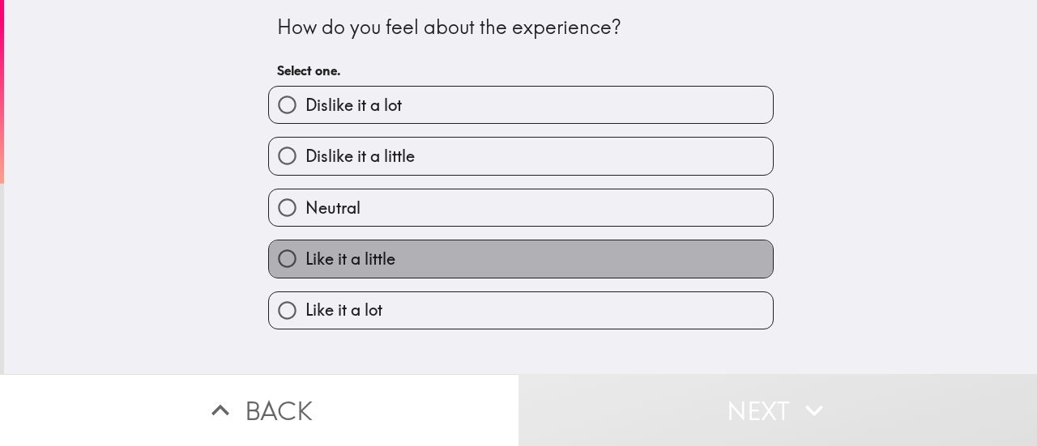
click at [305, 253] on span "Like it a little" at bounding box center [350, 259] width 90 height 23
click at [303, 253] on input "Like it a little" at bounding box center [287, 259] width 36 height 36
radio input "true"
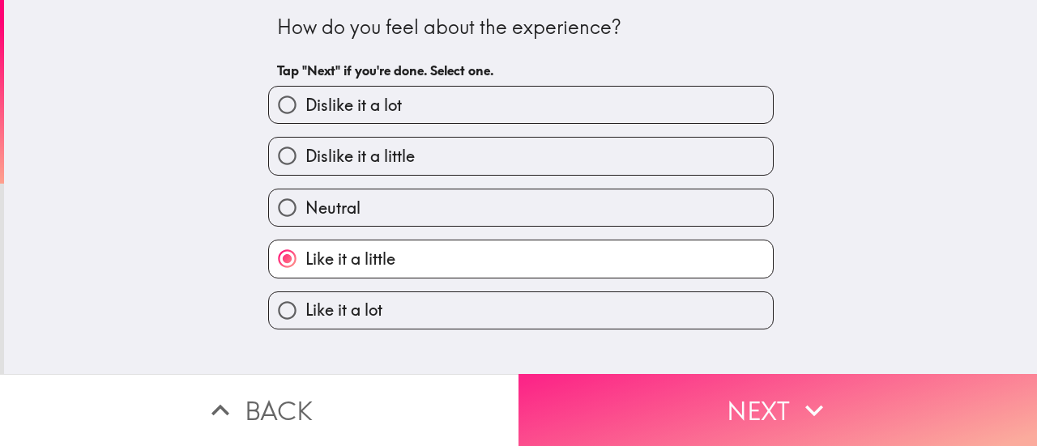
click at [560, 401] on button "Next" at bounding box center [778, 410] width 519 height 72
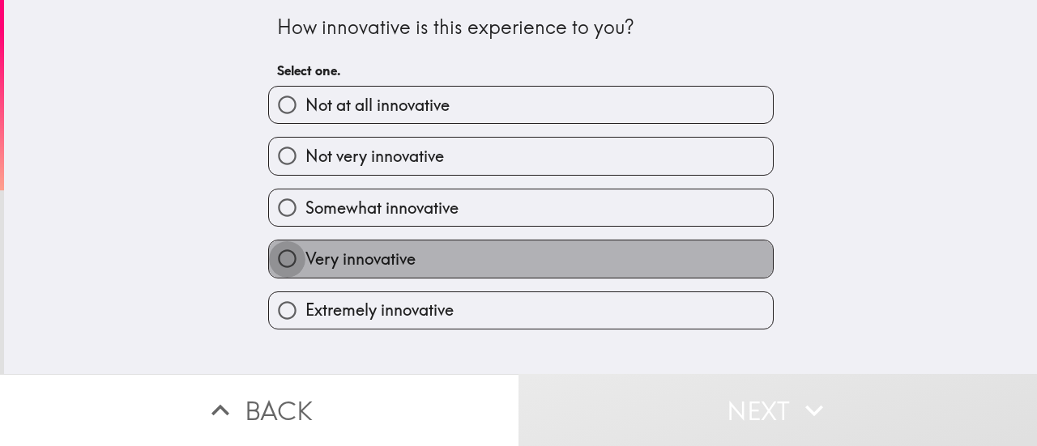
click at [287, 258] on input "Very innovative" at bounding box center [287, 259] width 36 height 36
radio input "true"
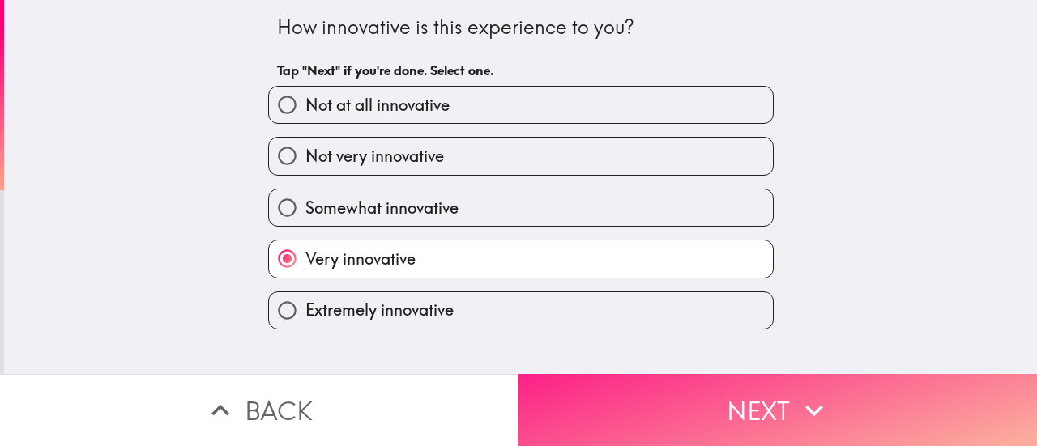
drag, startPoint x: 552, startPoint y: 406, endPoint x: 539, endPoint y: 379, distance: 29.7
click at [549, 404] on button "Next" at bounding box center [778, 410] width 519 height 72
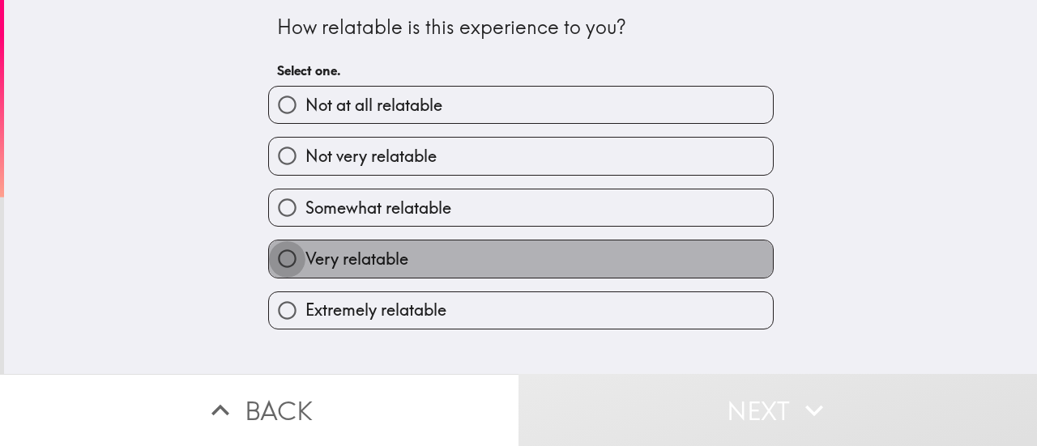
click at [274, 254] on input "Very relatable" at bounding box center [287, 259] width 36 height 36
radio input "true"
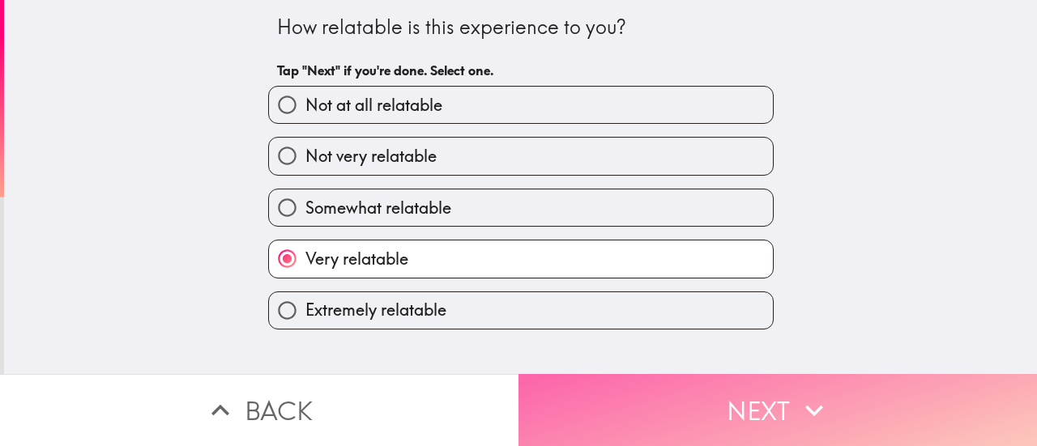
click at [635, 402] on button "Next" at bounding box center [778, 410] width 519 height 72
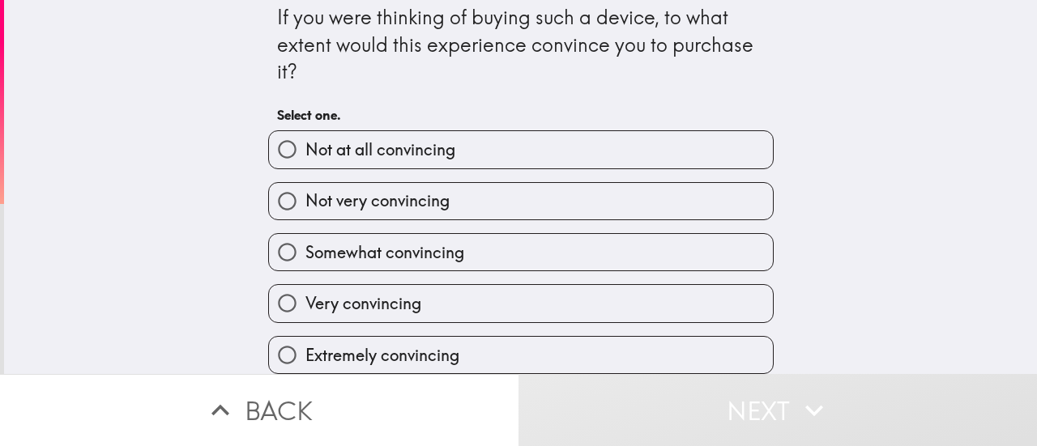
scroll to position [22, 0]
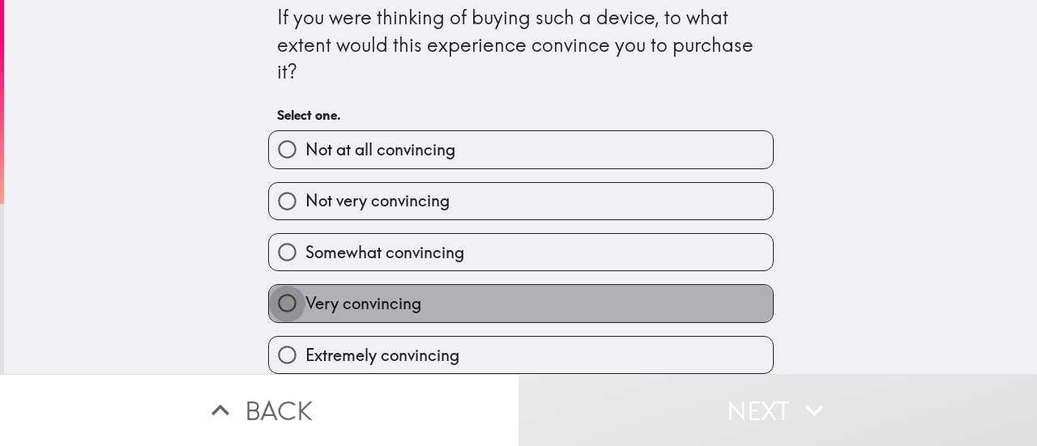
click at [288, 285] on input "Very convincing" at bounding box center [287, 303] width 36 height 36
radio input "true"
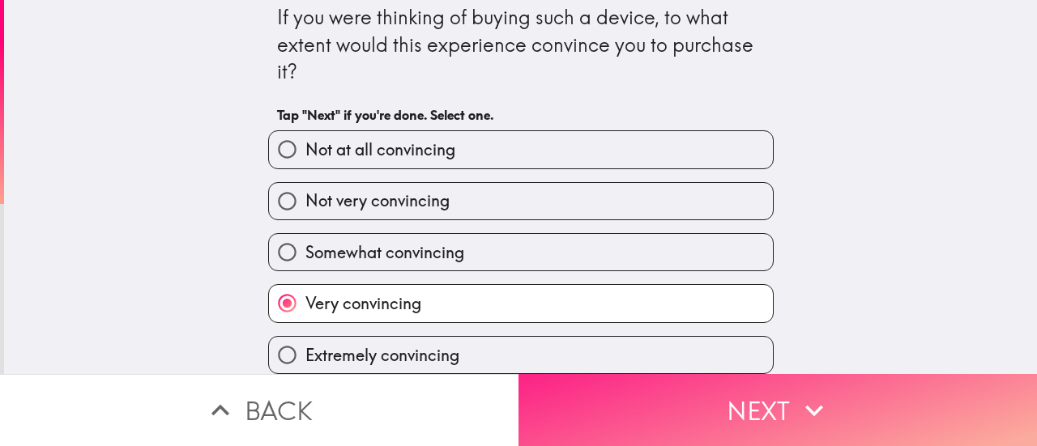
drag, startPoint x: 634, startPoint y: 391, endPoint x: 633, endPoint y: 382, distance: 9.1
click at [634, 388] on button "Next" at bounding box center [778, 410] width 519 height 72
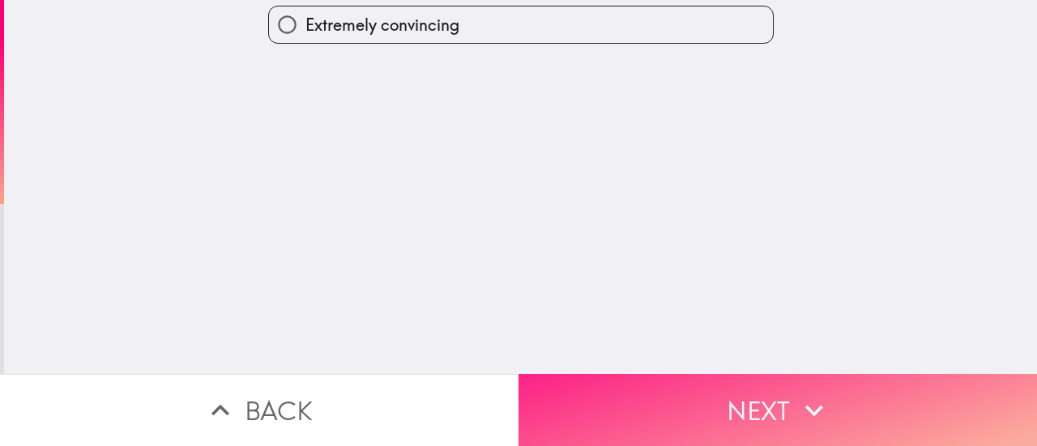
scroll to position [0, 0]
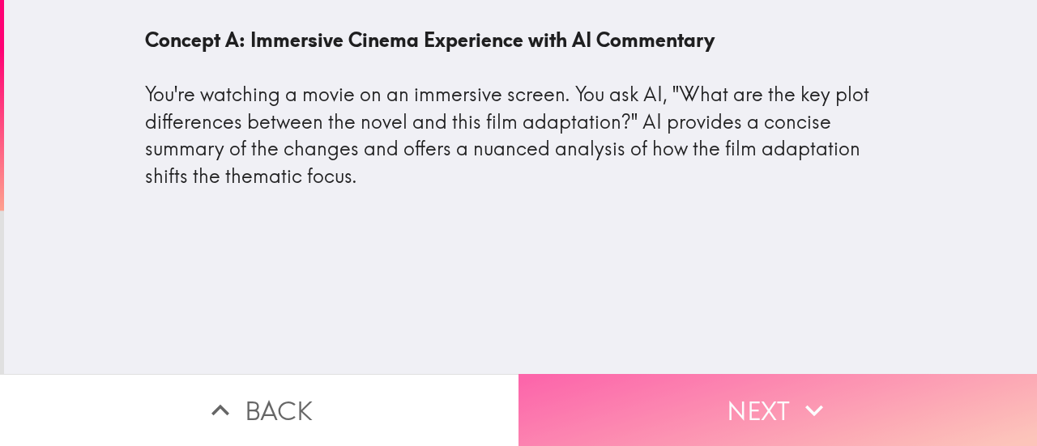
click at [651, 374] on button "Next" at bounding box center [778, 410] width 519 height 72
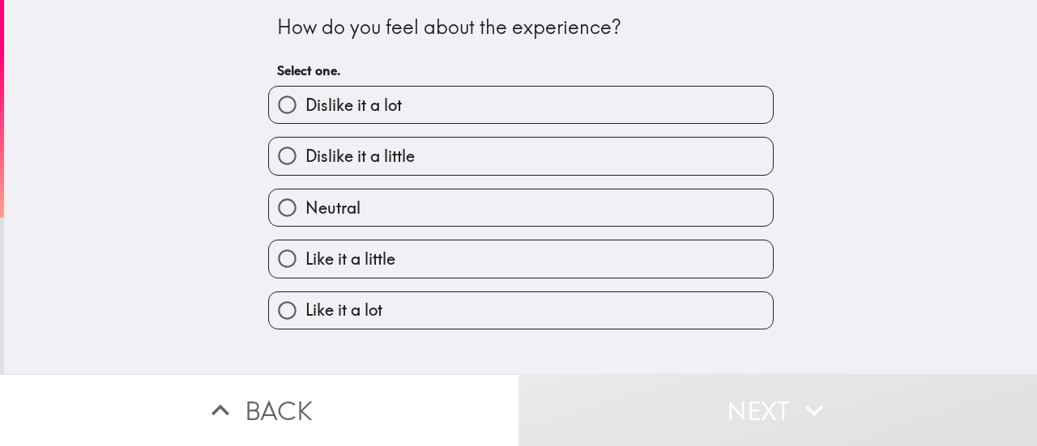
click at [333, 202] on span "Neutral" at bounding box center [332, 208] width 55 height 23
click at [305, 202] on input "Neutral" at bounding box center [287, 208] width 36 height 36
radio input "true"
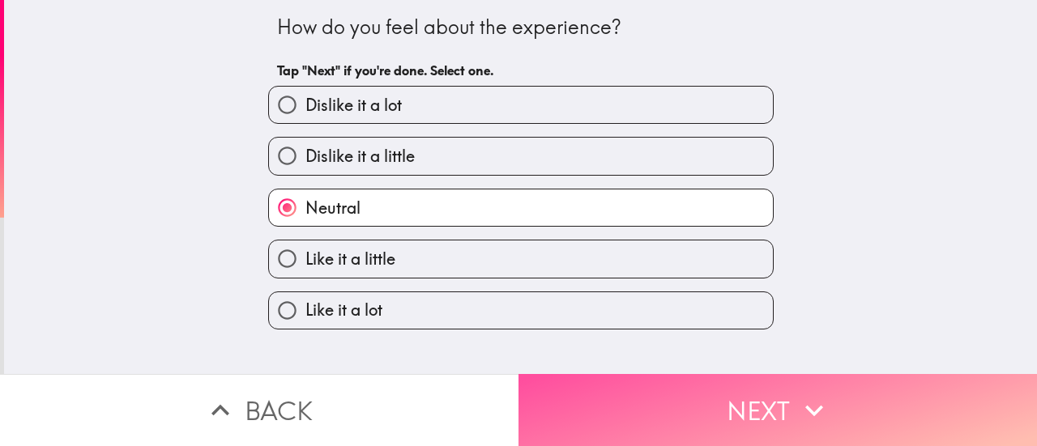
drag, startPoint x: 584, startPoint y: 394, endPoint x: 598, endPoint y: 343, distance: 52.9
click at [588, 394] on button "Next" at bounding box center [778, 410] width 519 height 72
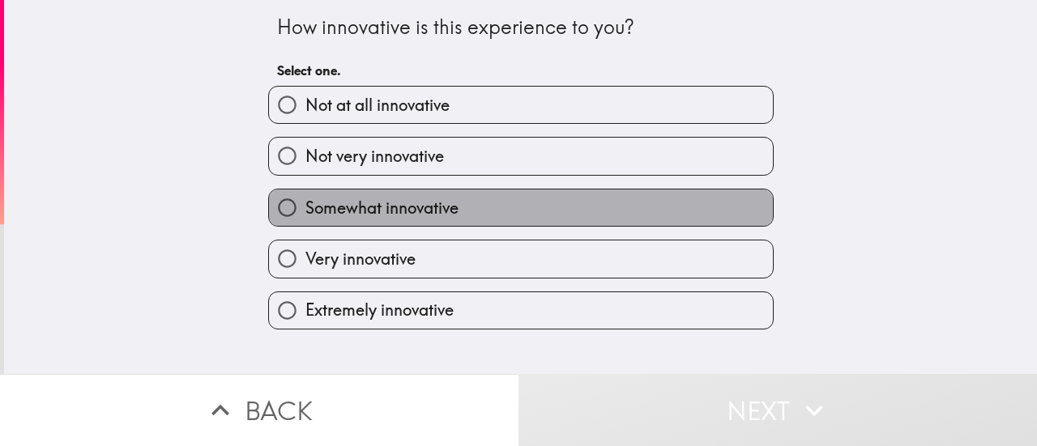
click at [376, 193] on label "Somewhat innovative" at bounding box center [521, 208] width 504 height 36
click at [305, 193] on input "Somewhat innovative" at bounding box center [287, 208] width 36 height 36
radio input "true"
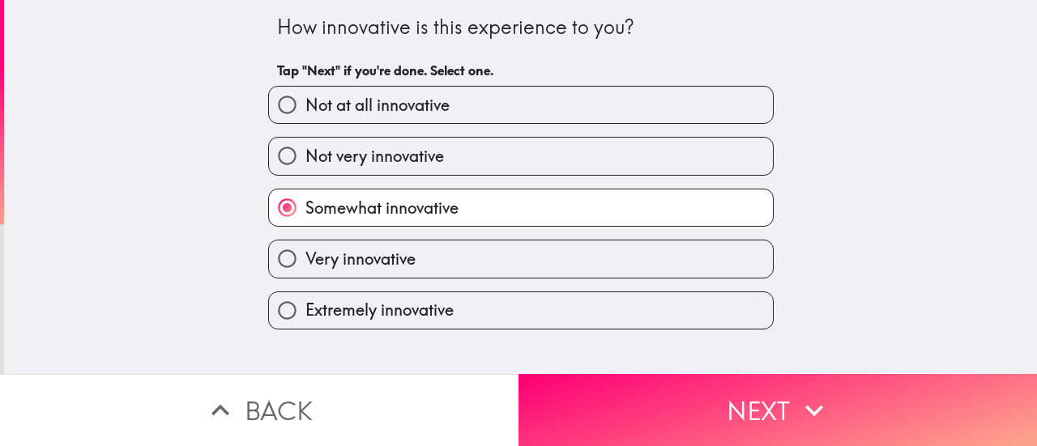
drag, startPoint x: 540, startPoint y: 370, endPoint x: 542, endPoint y: 356, distance: 14.7
click at [542, 359] on div "How innovative is this experience to you? Tap "Next" if you're done. Select one…" at bounding box center [518, 223] width 1037 height 446
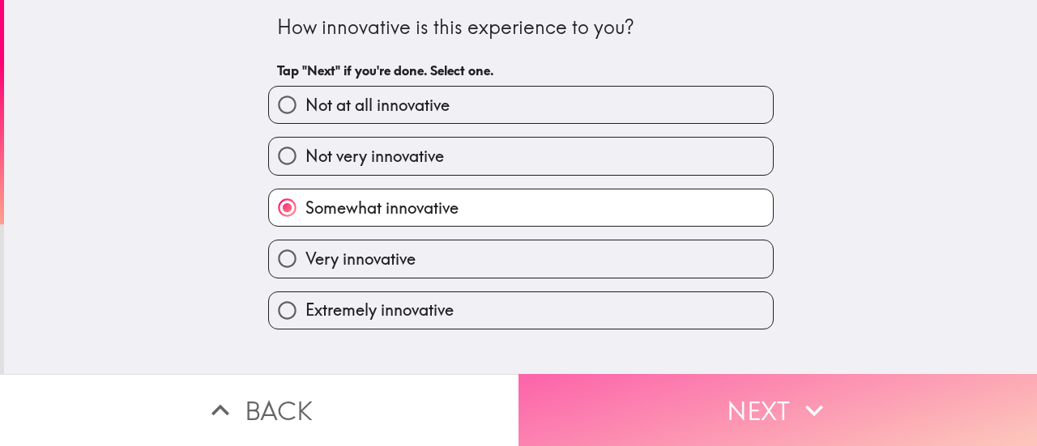
click at [656, 381] on button "Next" at bounding box center [778, 410] width 519 height 72
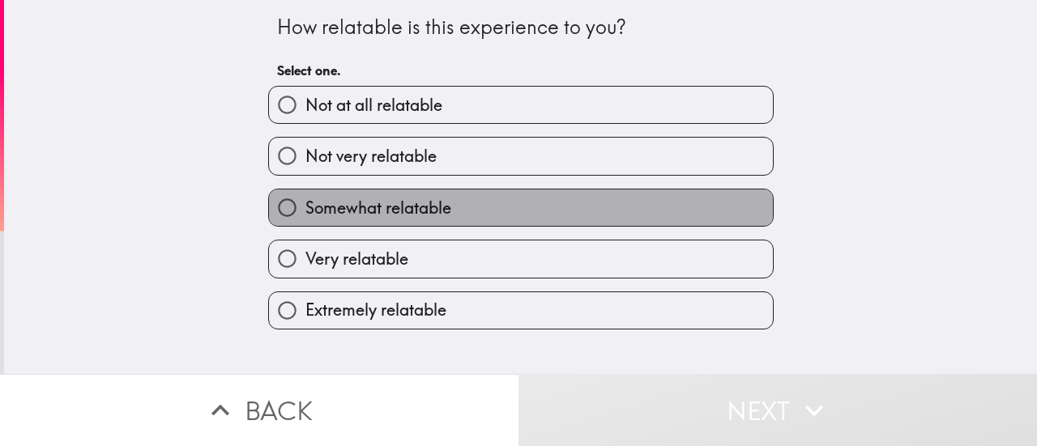
click at [305, 207] on span "Somewhat relatable" at bounding box center [378, 208] width 146 height 23
click at [301, 207] on input "Somewhat relatable" at bounding box center [287, 208] width 36 height 36
radio input "true"
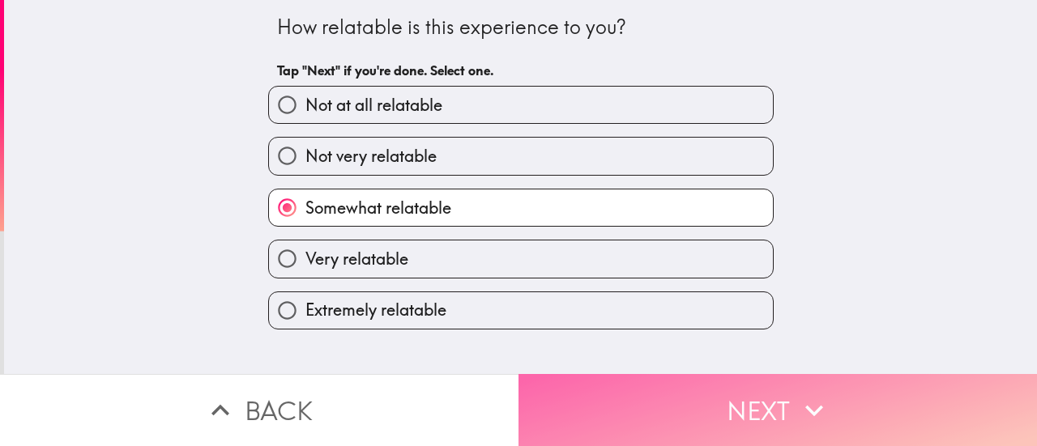
click at [574, 395] on button "Next" at bounding box center [778, 410] width 519 height 72
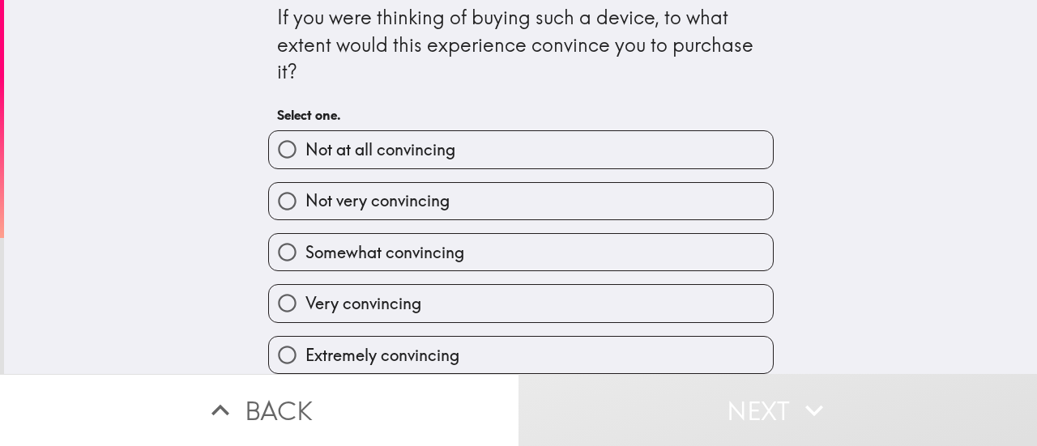
scroll to position [22, 0]
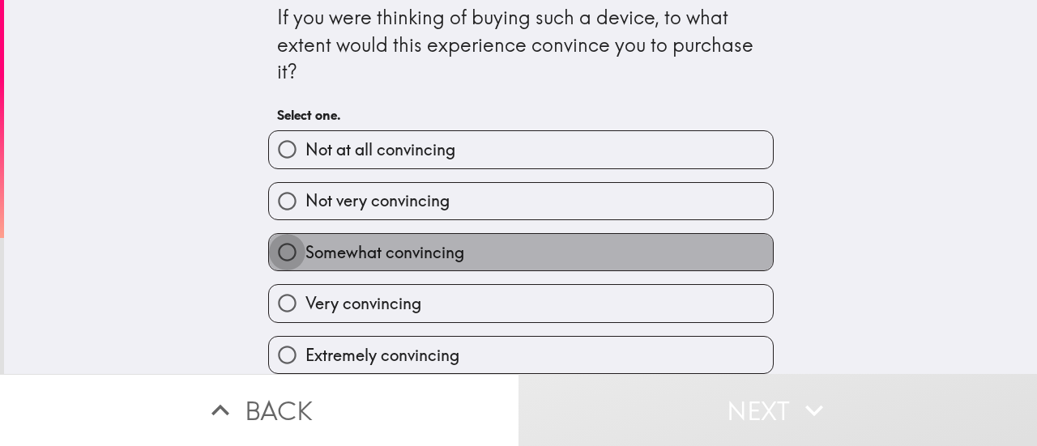
click at [272, 235] on input "Somewhat convincing" at bounding box center [287, 252] width 36 height 36
radio input "true"
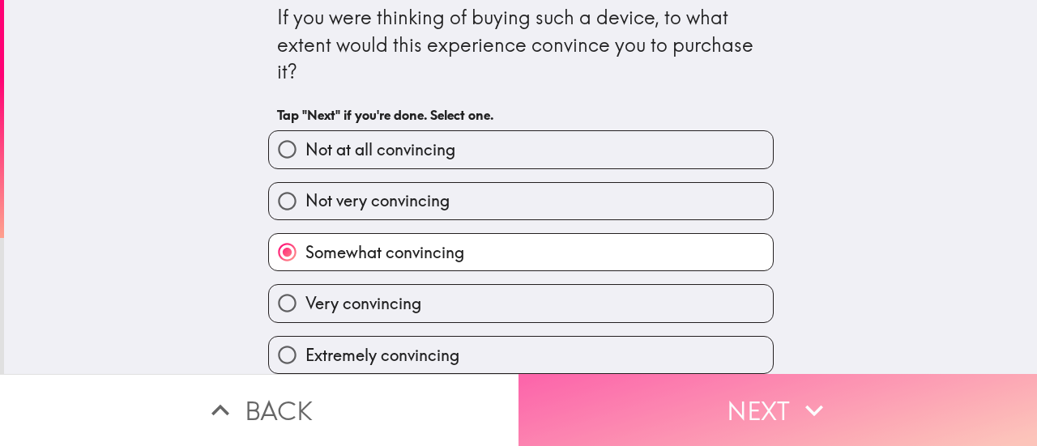
click at [594, 391] on button "Next" at bounding box center [778, 410] width 519 height 72
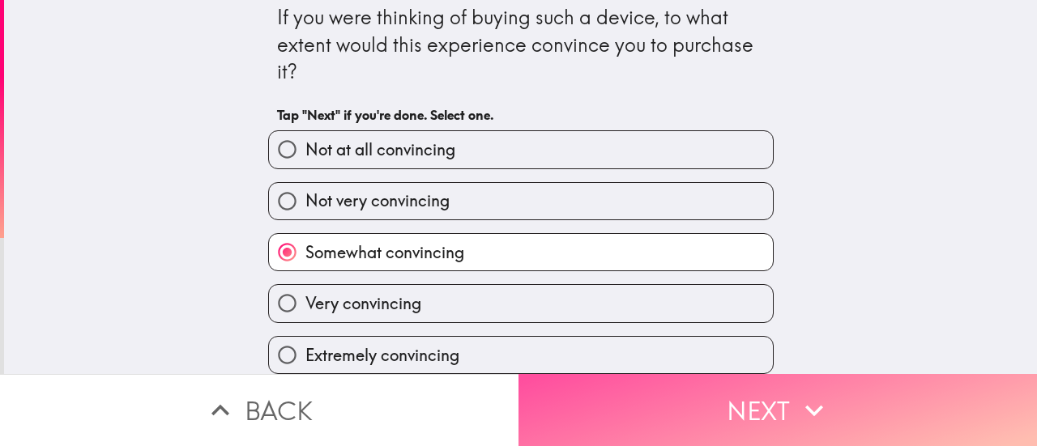
scroll to position [0, 0]
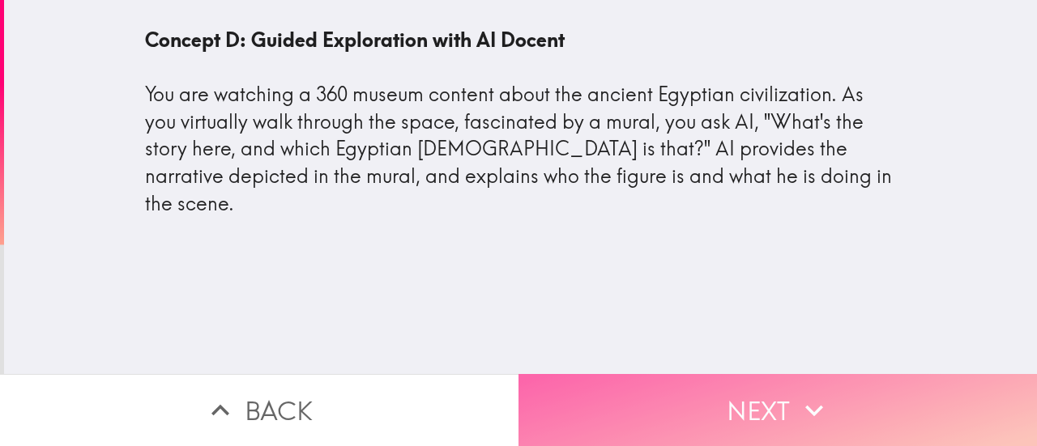
click at [636, 399] on button "Next" at bounding box center [778, 410] width 519 height 72
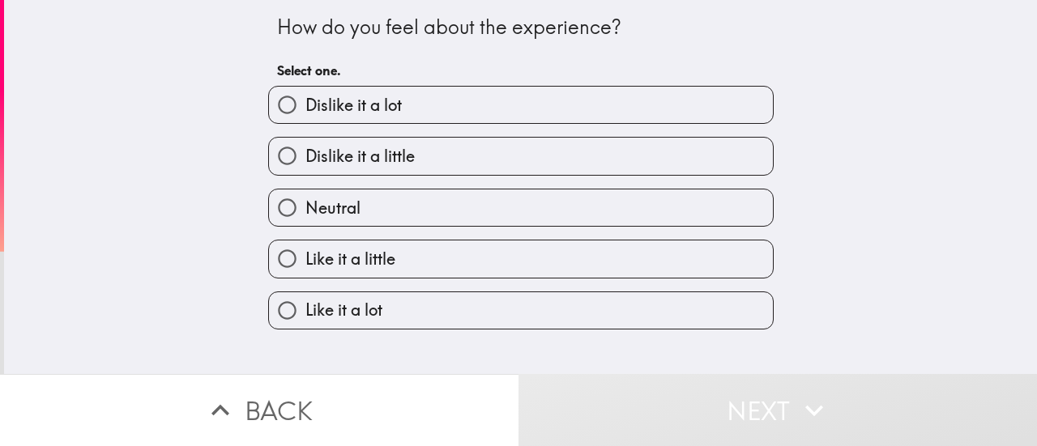
click at [322, 318] on span "Like it a lot" at bounding box center [343, 310] width 77 height 23
click at [305, 318] on input "Like it a lot" at bounding box center [287, 311] width 36 height 36
radio input "true"
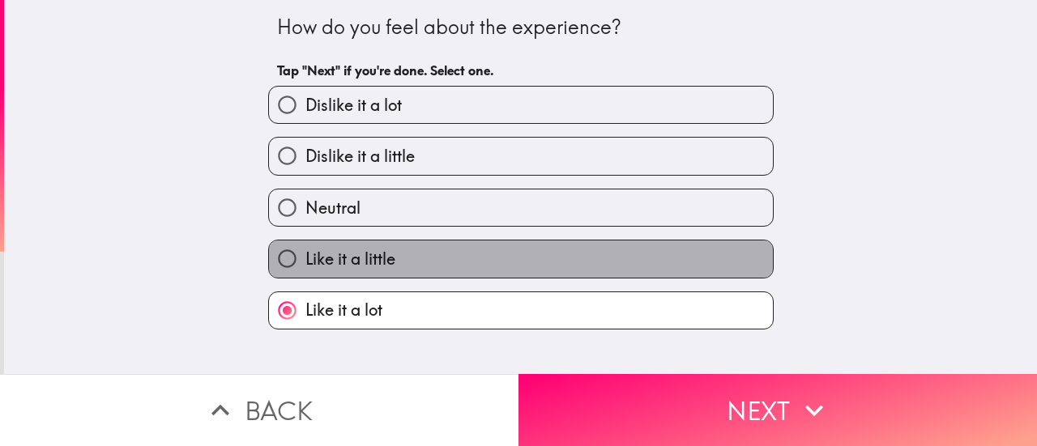
click at [369, 263] on span "Like it a little" at bounding box center [350, 259] width 90 height 23
click at [305, 263] on input "Like it a little" at bounding box center [287, 259] width 36 height 36
radio input "true"
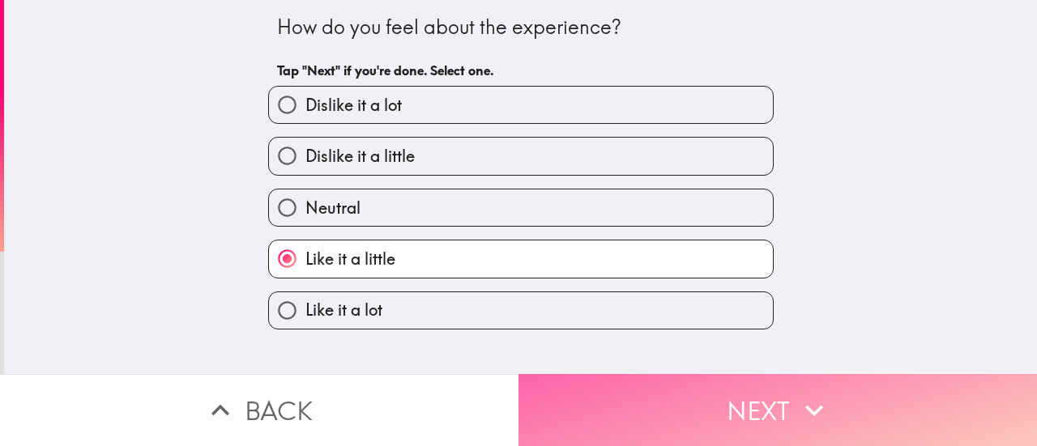
click at [586, 374] on button "Next" at bounding box center [778, 410] width 519 height 72
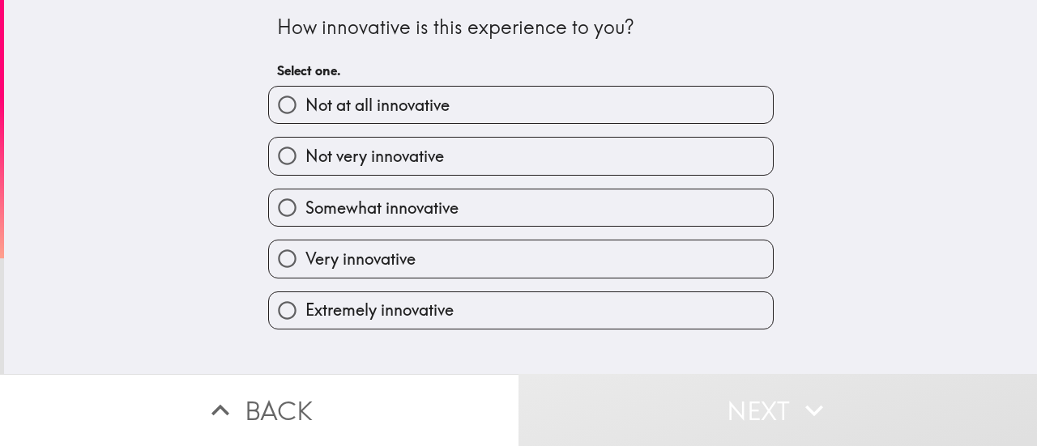
drag, startPoint x: 284, startPoint y: 207, endPoint x: 405, endPoint y: 269, distance: 135.9
click at [289, 207] on input "Somewhat innovative" at bounding box center [287, 208] width 36 height 36
radio input "true"
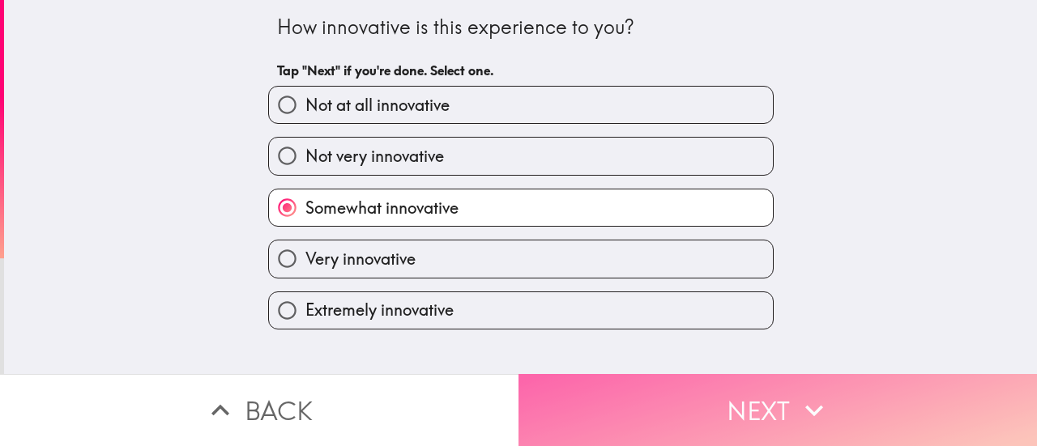
click at [647, 400] on button "Next" at bounding box center [778, 410] width 519 height 72
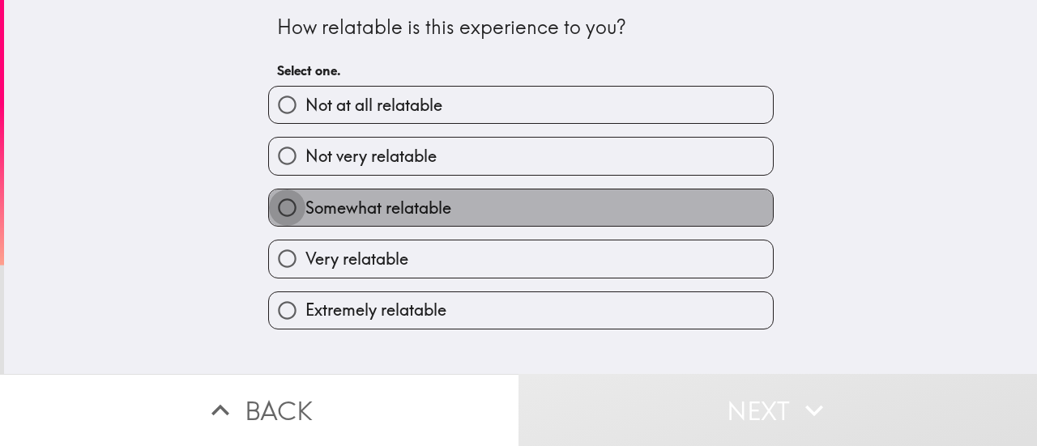
drag, startPoint x: 281, startPoint y: 211, endPoint x: 424, endPoint y: 258, distance: 150.2
click at [293, 211] on input "Somewhat relatable" at bounding box center [287, 208] width 36 height 36
radio input "true"
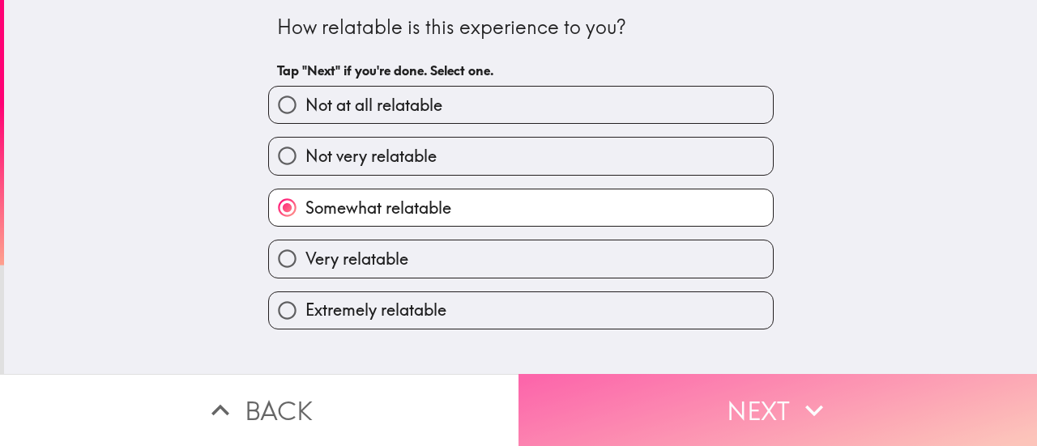
click at [569, 374] on button "Next" at bounding box center [778, 410] width 519 height 72
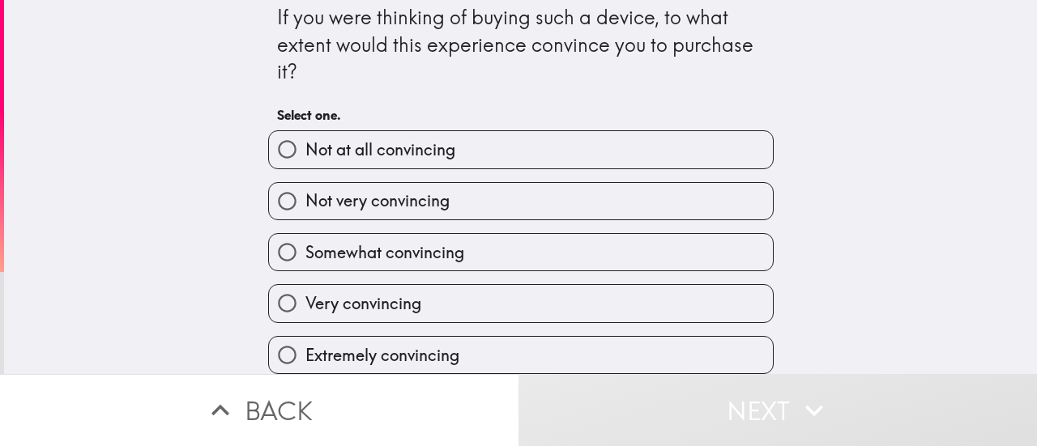
scroll to position [22, 0]
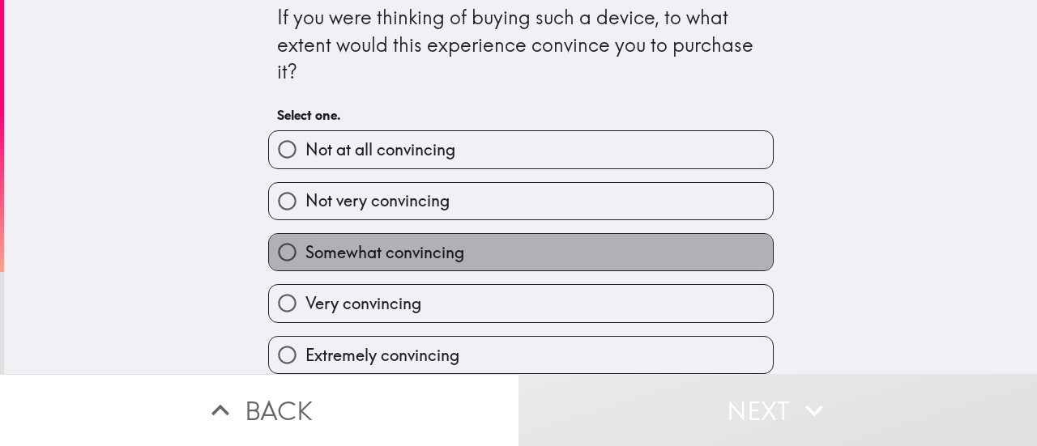
click at [306, 241] on span "Somewhat convincing" at bounding box center [384, 252] width 159 height 23
click at [305, 241] on input "Somewhat convincing" at bounding box center [287, 252] width 36 height 36
radio input "true"
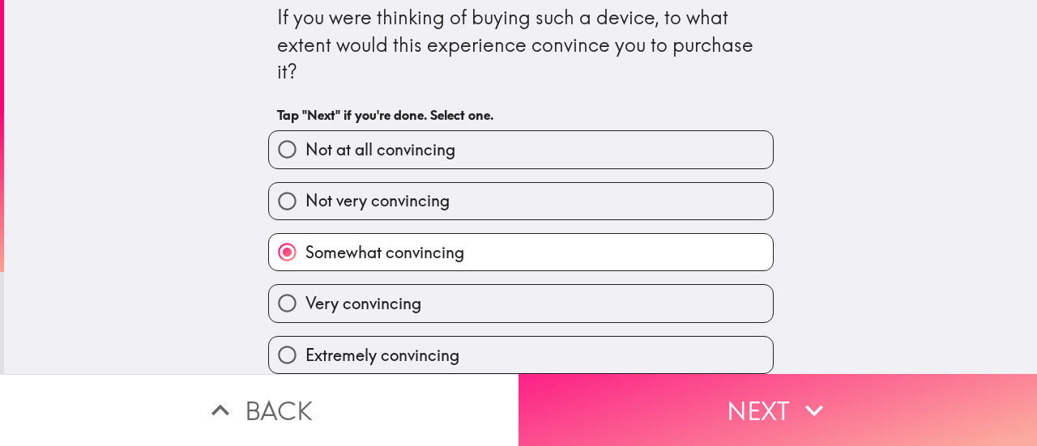
click at [623, 389] on button "Next" at bounding box center [778, 410] width 519 height 72
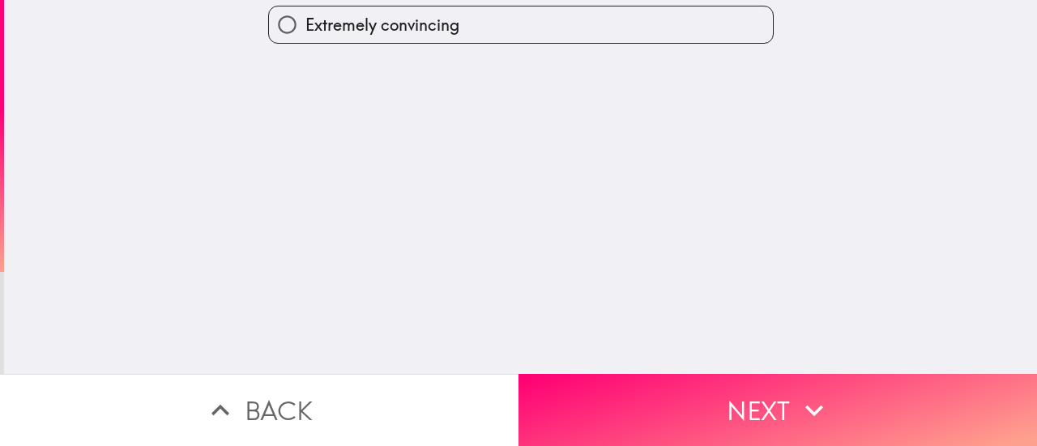
scroll to position [0, 0]
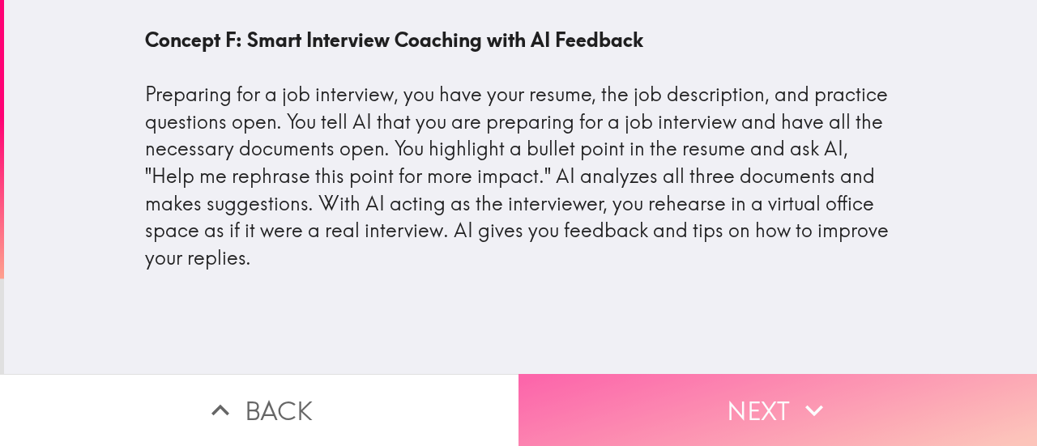
click at [647, 392] on button "Next" at bounding box center [778, 410] width 519 height 72
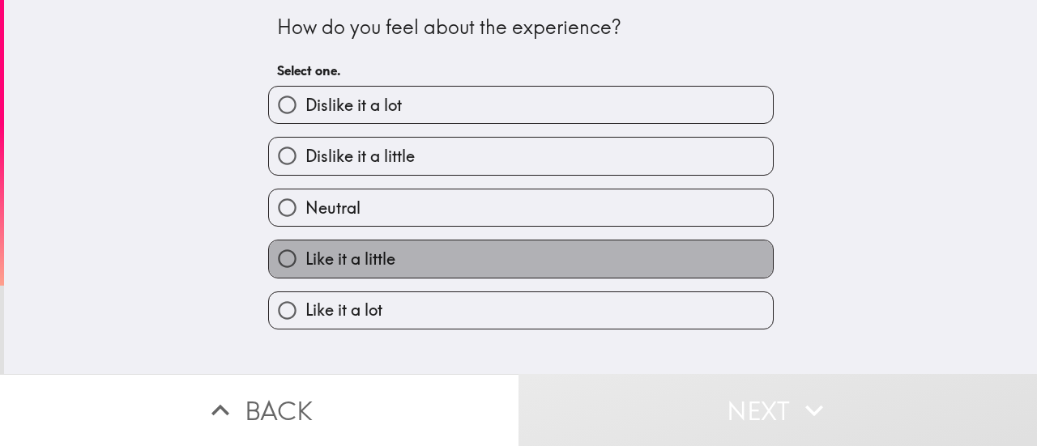
click at [308, 265] on span "Like it a little" at bounding box center [350, 259] width 90 height 23
click at [305, 265] on input "Like it a little" at bounding box center [287, 259] width 36 height 36
radio input "true"
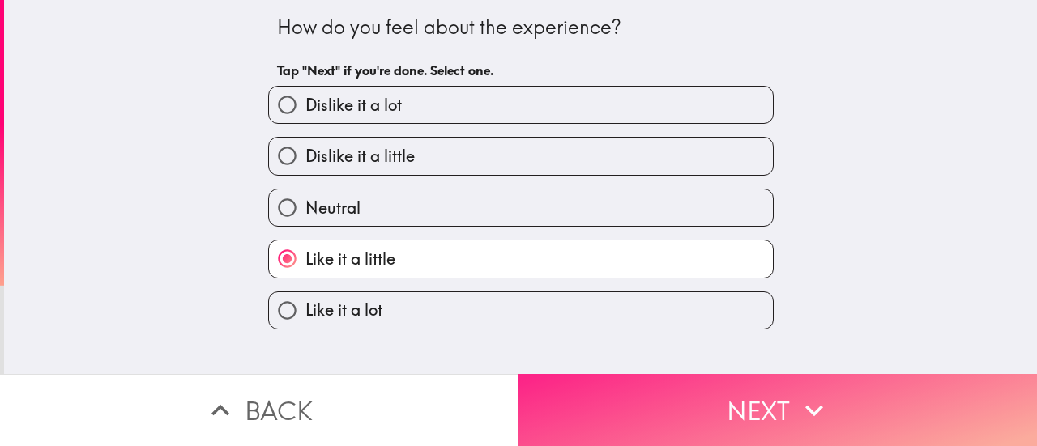
click at [598, 382] on button "Next" at bounding box center [778, 410] width 519 height 72
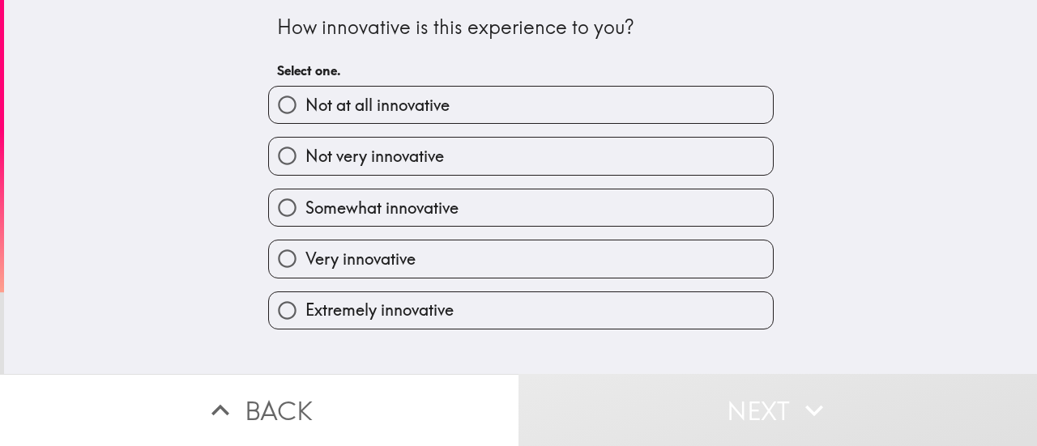
drag, startPoint x: 304, startPoint y: 266, endPoint x: 359, endPoint y: 267, distance: 55.1
click at [306, 266] on span "Very innovative" at bounding box center [360, 259] width 110 height 23
click at [305, 266] on input "Very innovative" at bounding box center [287, 259] width 36 height 36
radio input "true"
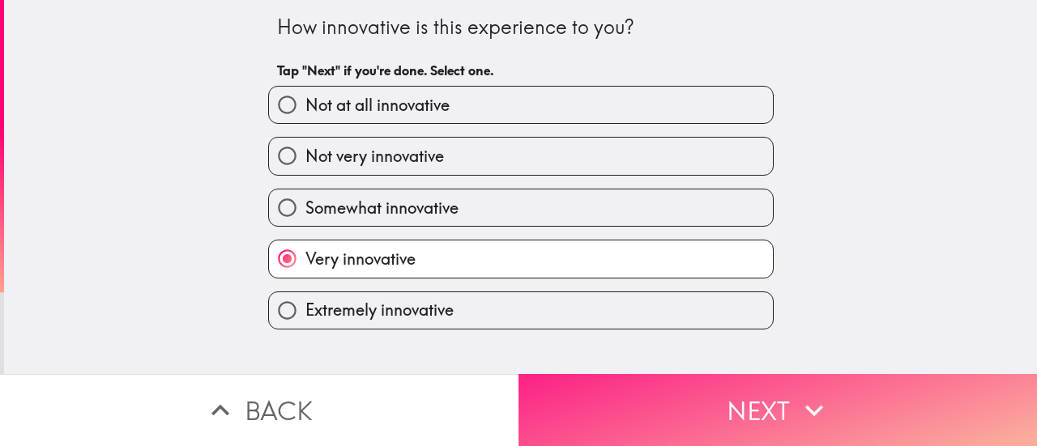
click at [601, 379] on button "Next" at bounding box center [778, 410] width 519 height 72
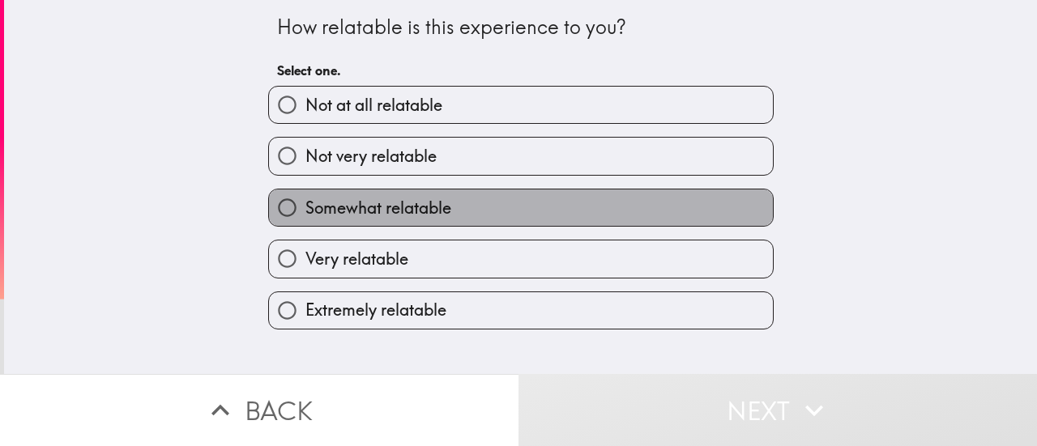
drag, startPoint x: 399, startPoint y: 216, endPoint x: 493, endPoint y: 242, distance: 97.7
click at [400, 216] on span "Somewhat relatable" at bounding box center [378, 208] width 146 height 23
click at [305, 216] on input "Somewhat relatable" at bounding box center [287, 208] width 36 height 36
radio input "true"
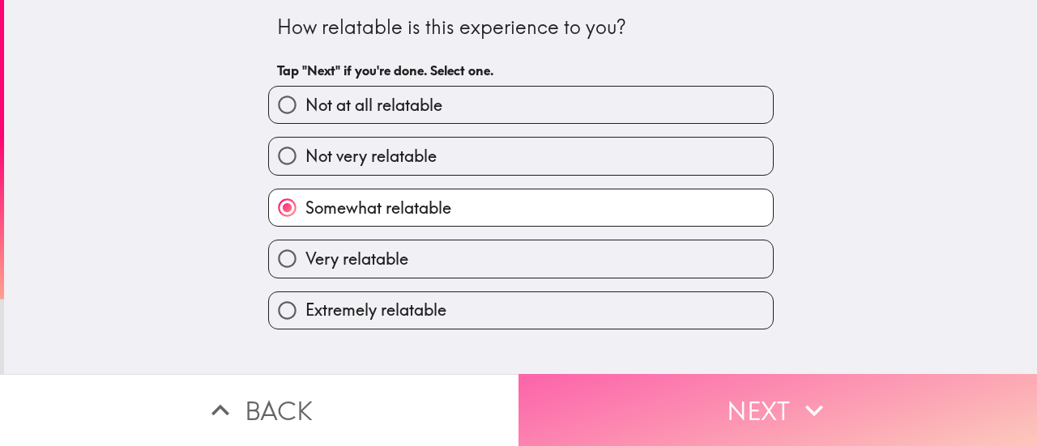
click at [636, 395] on button "Next" at bounding box center [778, 410] width 519 height 72
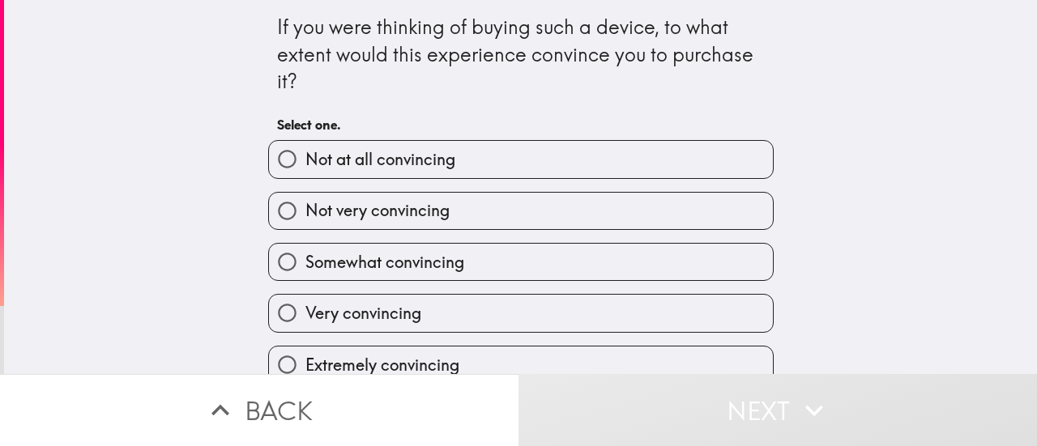
click at [367, 306] on span "Very convincing" at bounding box center [363, 313] width 116 height 23
click at [305, 306] on input "Very convincing" at bounding box center [287, 313] width 36 height 36
radio input "true"
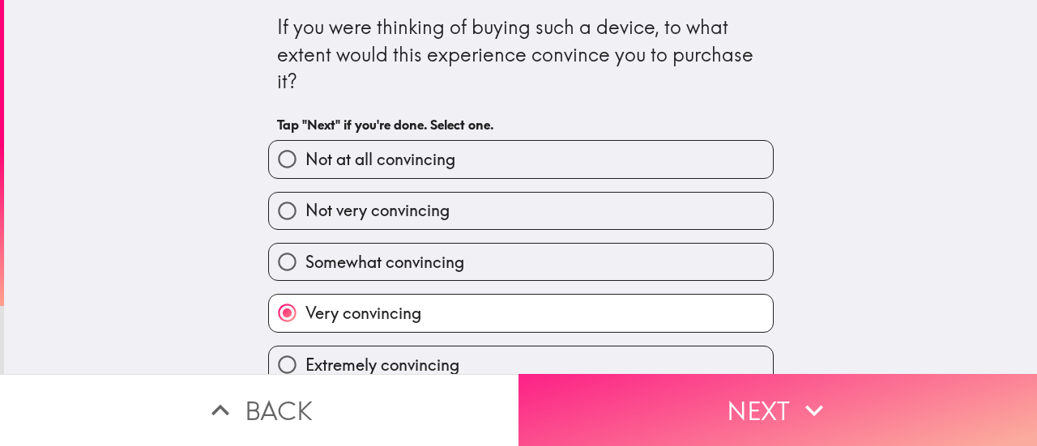
click at [629, 425] on button "Next" at bounding box center [778, 410] width 519 height 72
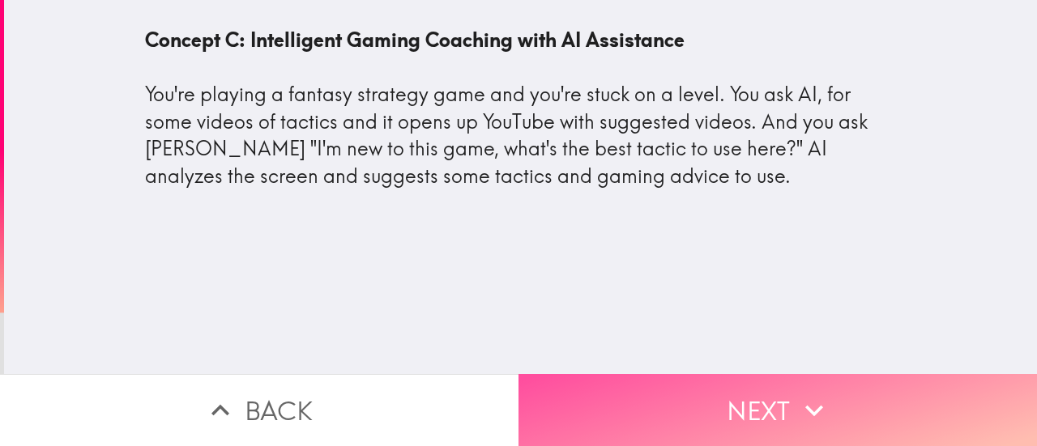
drag, startPoint x: 557, startPoint y: 374, endPoint x: 557, endPoint y: 332, distance: 42.1
click at [557, 374] on button "Next" at bounding box center [778, 410] width 519 height 72
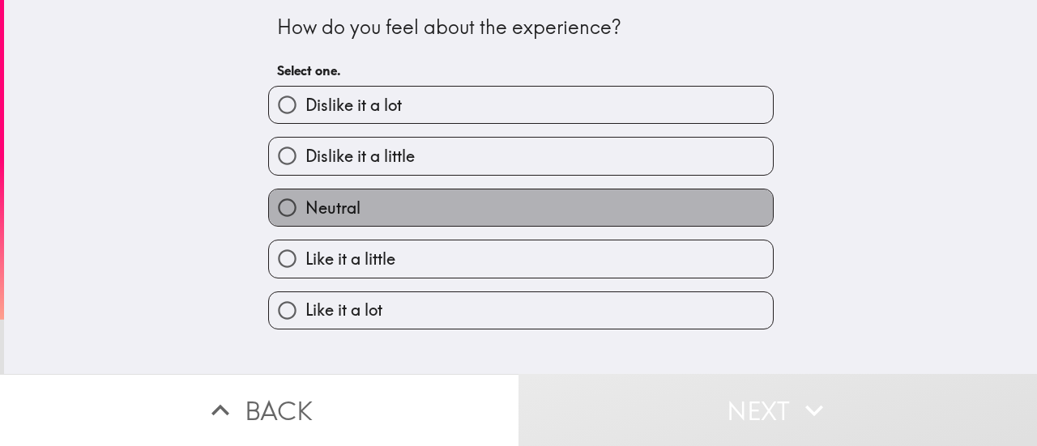
click at [365, 213] on label "Neutral" at bounding box center [521, 208] width 504 height 36
click at [305, 213] on input "Neutral" at bounding box center [287, 208] width 36 height 36
radio input "true"
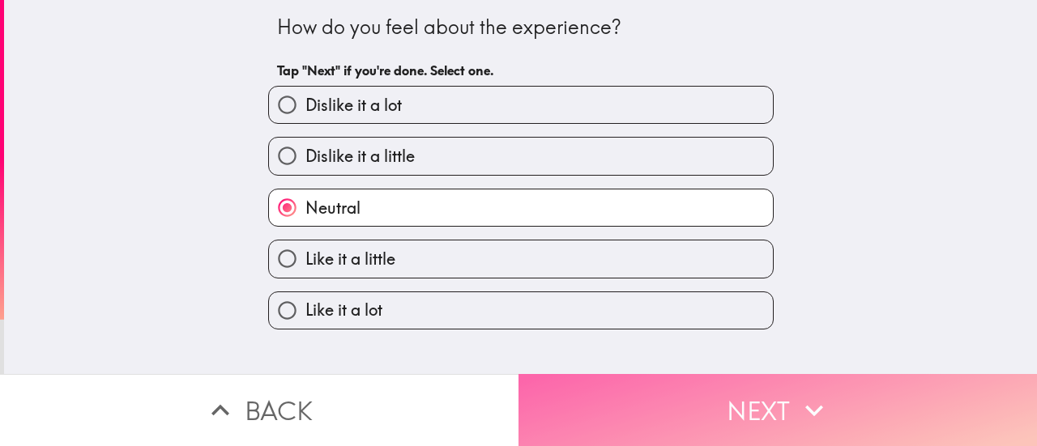
click at [587, 395] on button "Next" at bounding box center [778, 410] width 519 height 72
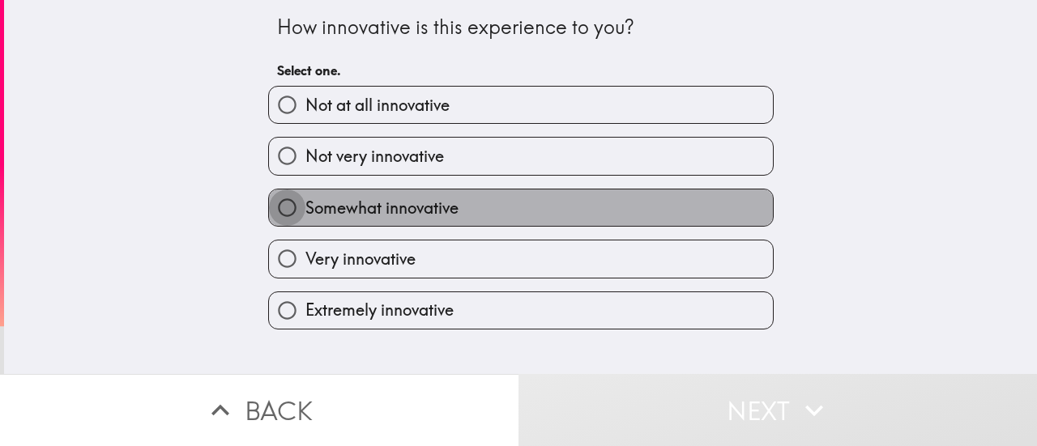
click at [272, 217] on input "Somewhat innovative" at bounding box center [287, 208] width 36 height 36
radio input "true"
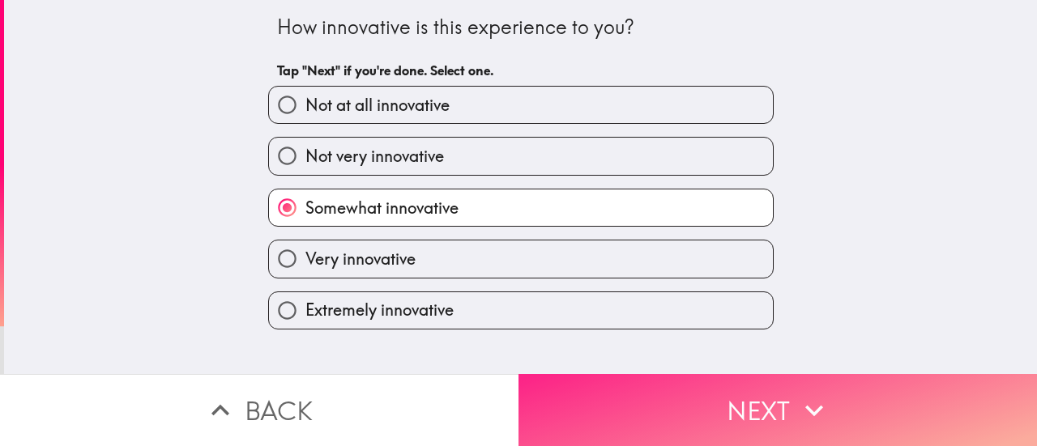
click at [611, 394] on button "Next" at bounding box center [778, 410] width 519 height 72
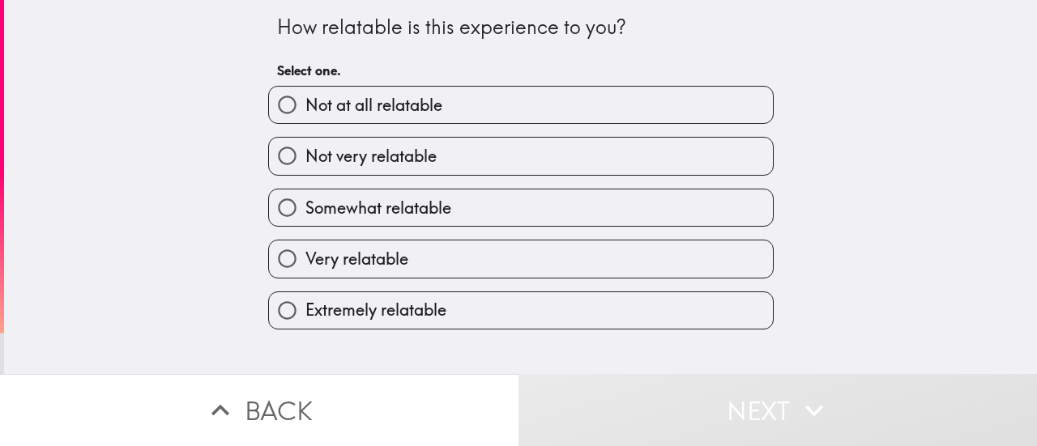
click at [305, 205] on span "Somewhat relatable" at bounding box center [378, 208] width 146 height 23
click at [295, 205] on input "Somewhat relatable" at bounding box center [287, 208] width 36 height 36
radio input "true"
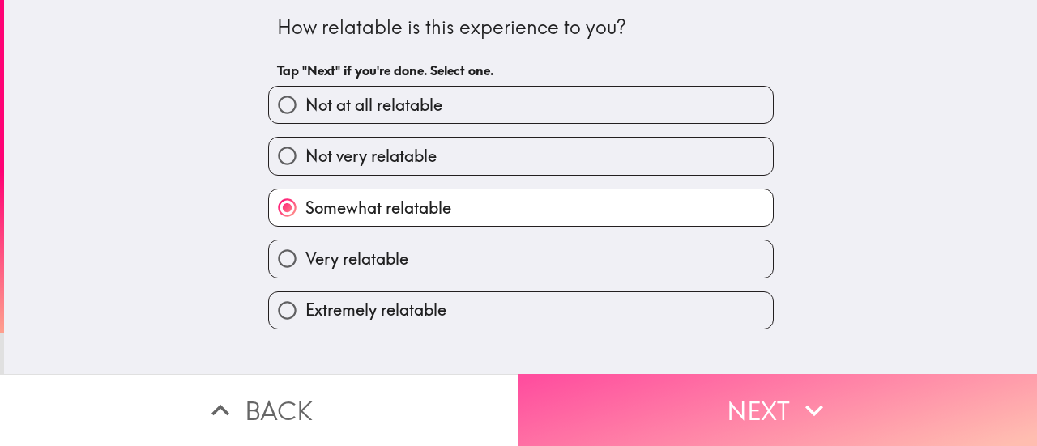
drag, startPoint x: 582, startPoint y: 378, endPoint x: 533, endPoint y: 309, distance: 84.3
click at [582, 377] on button "Next" at bounding box center [778, 410] width 519 height 72
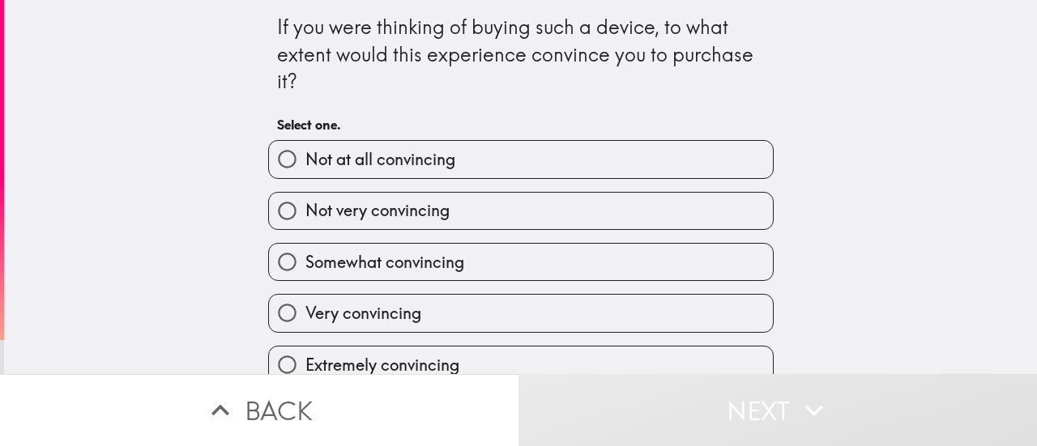
click at [314, 209] on span "Not very convincing" at bounding box center [377, 210] width 144 height 23
click at [305, 209] on input "Not very convincing" at bounding box center [287, 211] width 36 height 36
radio input "true"
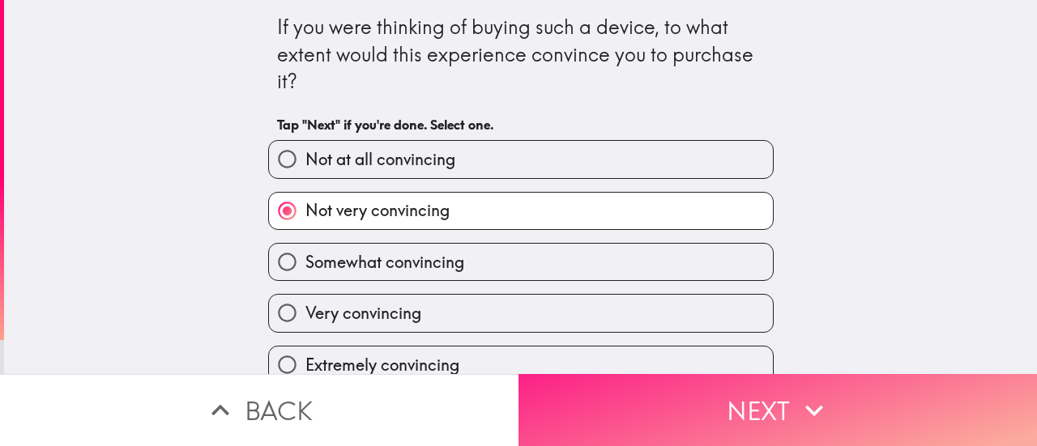
click at [596, 392] on button "Next" at bounding box center [778, 410] width 519 height 72
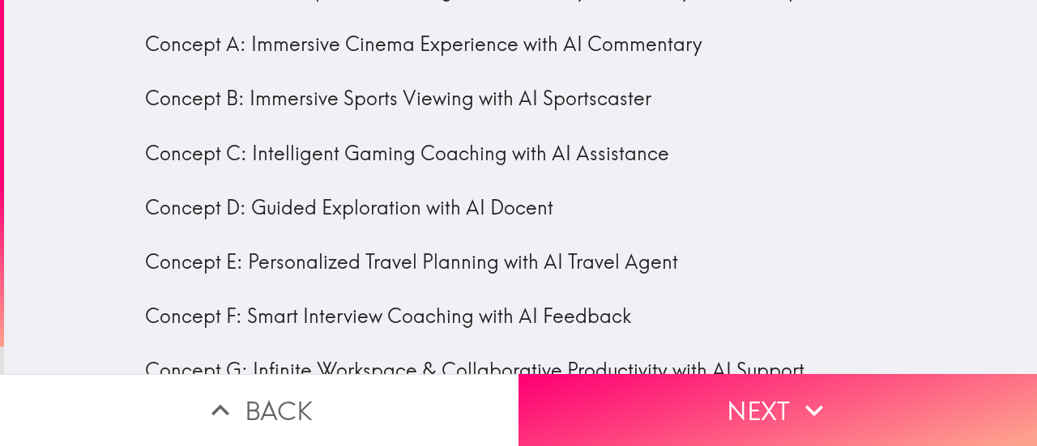
scroll to position [100, 0]
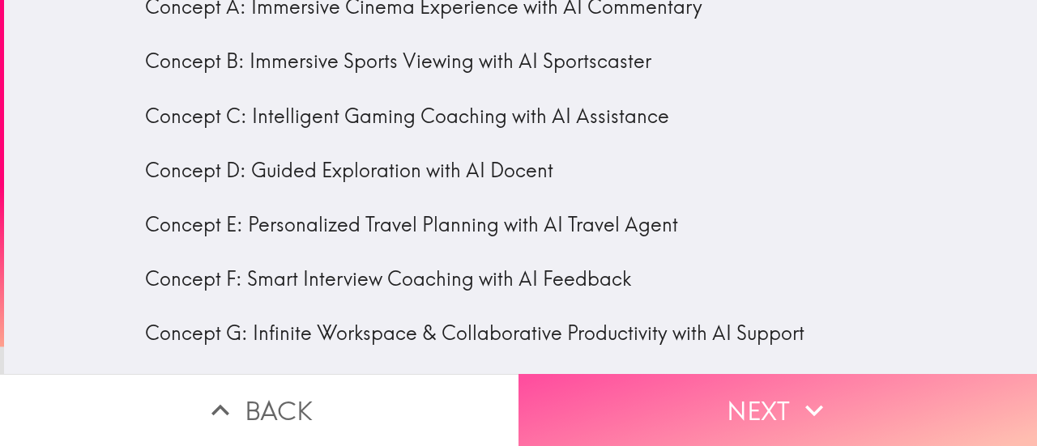
drag, startPoint x: 571, startPoint y: 387, endPoint x: 583, endPoint y: 343, distance: 45.4
click at [574, 383] on button "Next" at bounding box center [778, 410] width 519 height 72
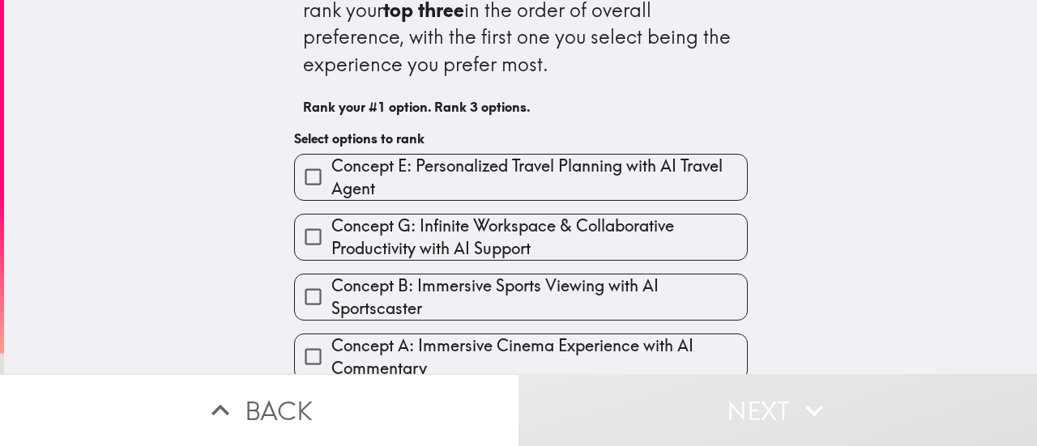
scroll to position [81, 0]
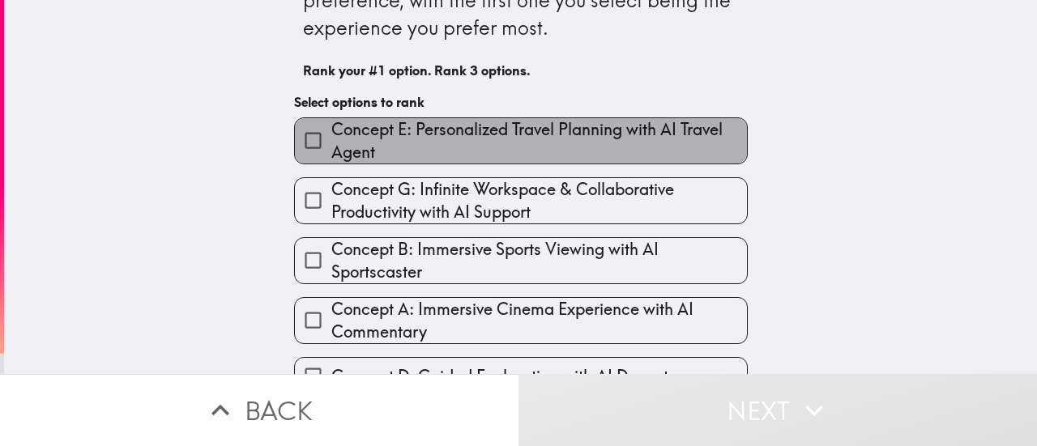
click at [421, 143] on span "Concept E: Personalized Travel Planning with AI Travel Agent" at bounding box center [539, 140] width 416 height 45
click at [331, 143] on input "Concept E: Personalized Travel Planning with AI Travel Agent" at bounding box center [313, 140] width 36 height 36
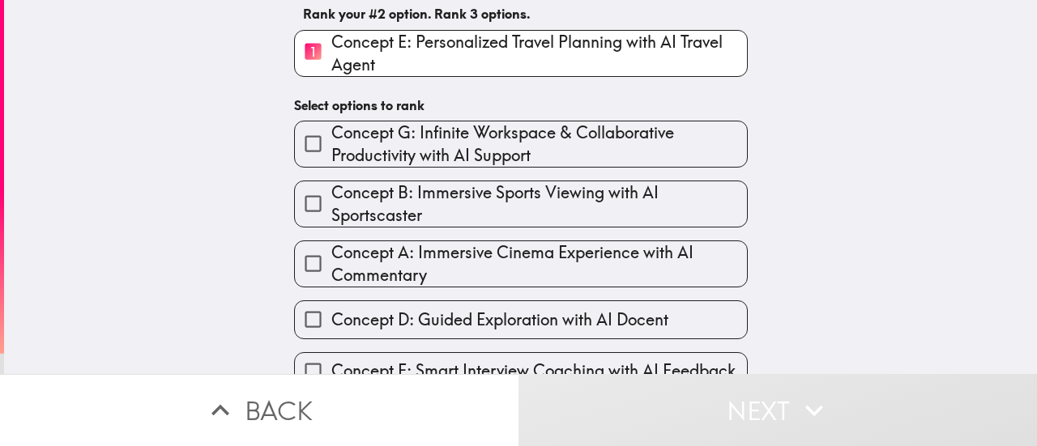
scroll to position [162, 0]
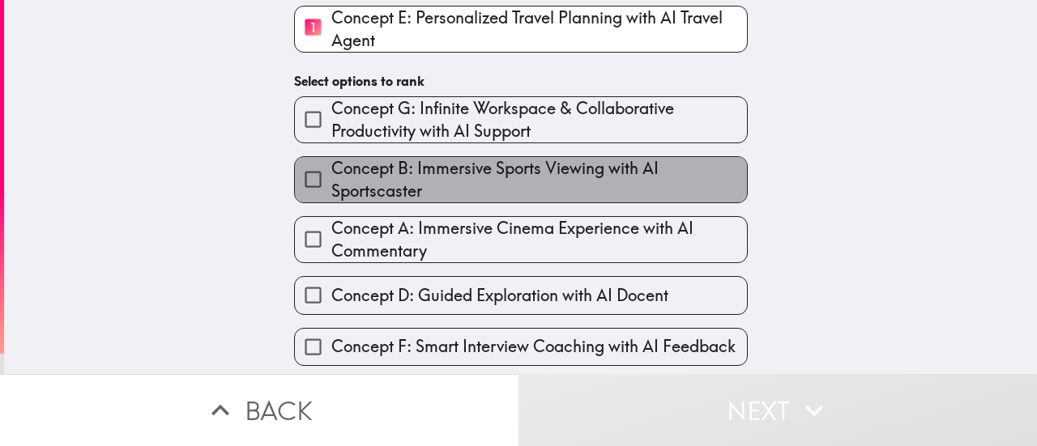
click at [372, 179] on span "Concept B: Immersive Sports Viewing with AI Sportscaster" at bounding box center [539, 179] width 416 height 45
click at [331, 179] on input "Concept B: Immersive Sports Viewing with AI Sportscaster" at bounding box center [313, 179] width 36 height 36
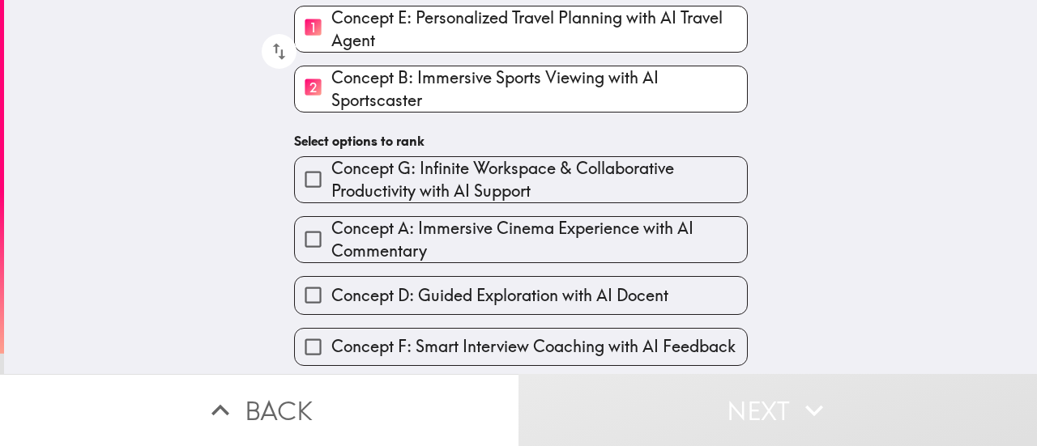
scroll to position [226, 0]
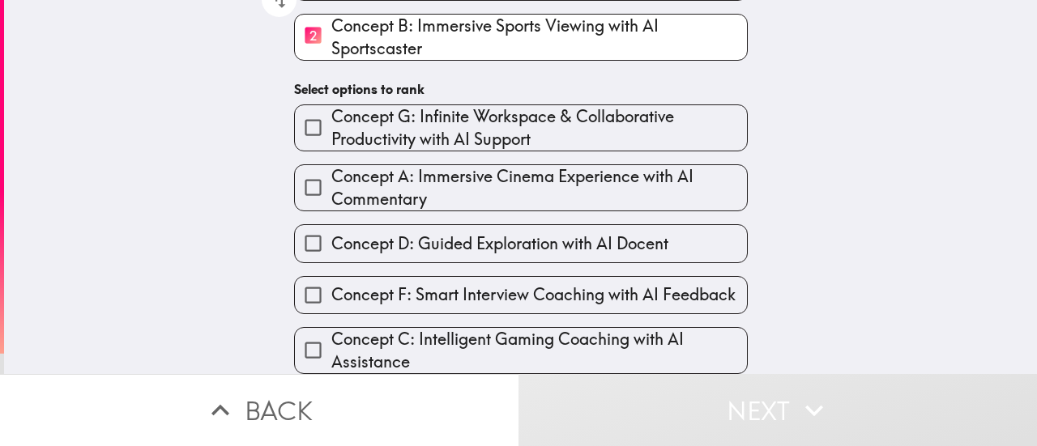
click at [378, 284] on span "Concept F: Smart Interview Coaching with AI Feedback" at bounding box center [533, 295] width 404 height 23
click at [331, 282] on input "Concept F: Smart Interview Coaching with AI Feedback" at bounding box center [313, 295] width 36 height 36
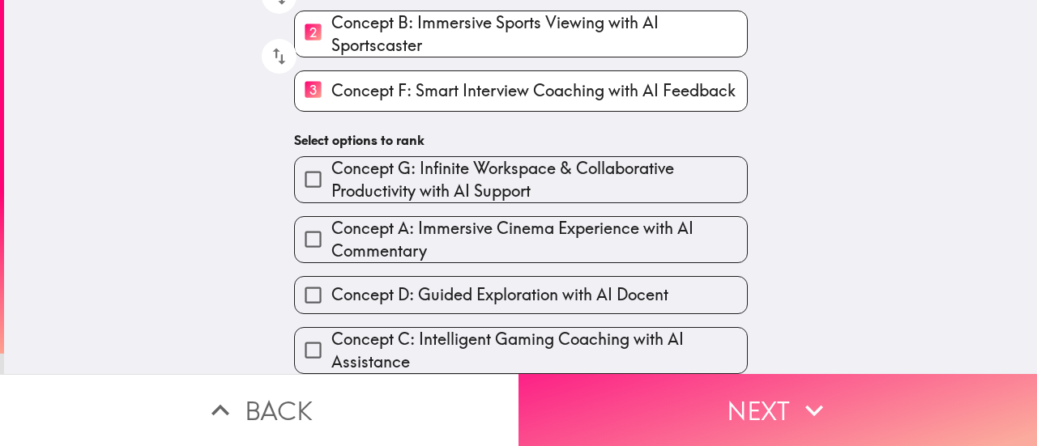
drag, startPoint x: 649, startPoint y: 399, endPoint x: 657, endPoint y: 369, distance: 31.1
click at [651, 394] on button "Next" at bounding box center [778, 410] width 519 height 72
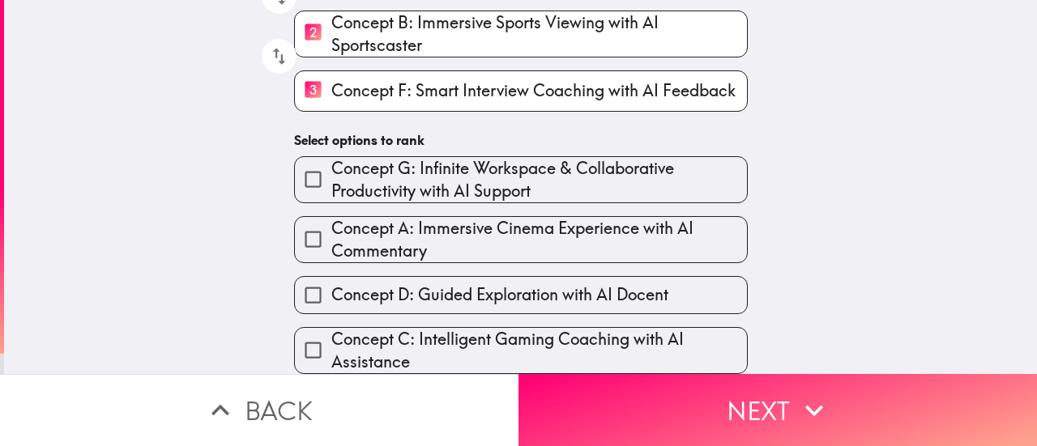
scroll to position [108, 0]
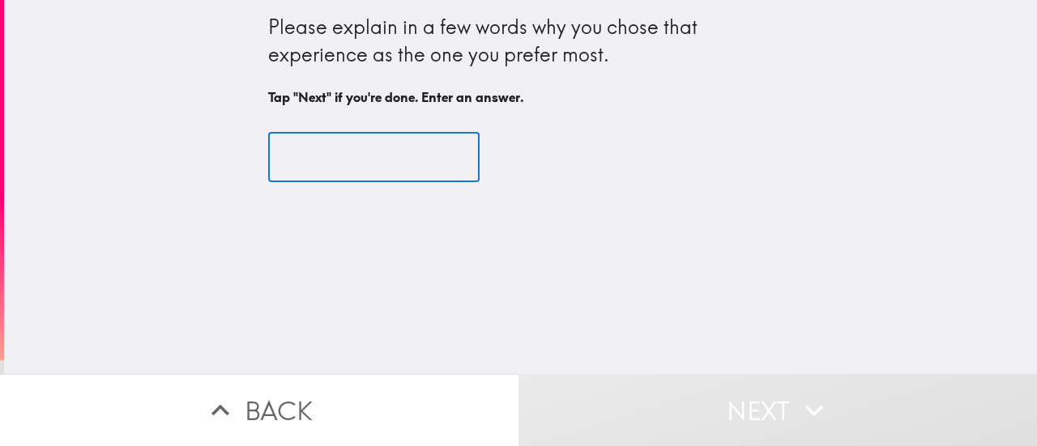
click at [381, 159] on input "text" at bounding box center [373, 158] width 211 height 50
click at [376, 156] on input "text" at bounding box center [373, 158] width 211 height 50
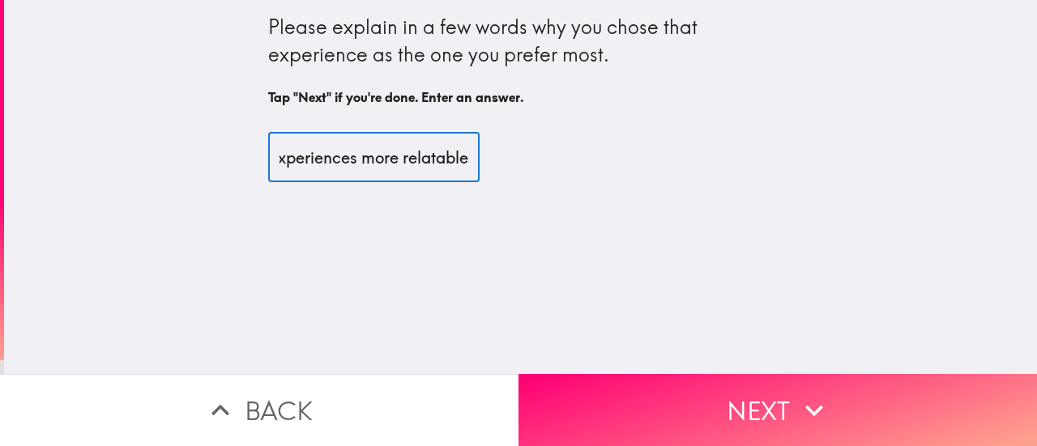
scroll to position [0, 198]
click at [444, 155] on input "Because I found those experiences more relatable" at bounding box center [373, 158] width 211 height 50
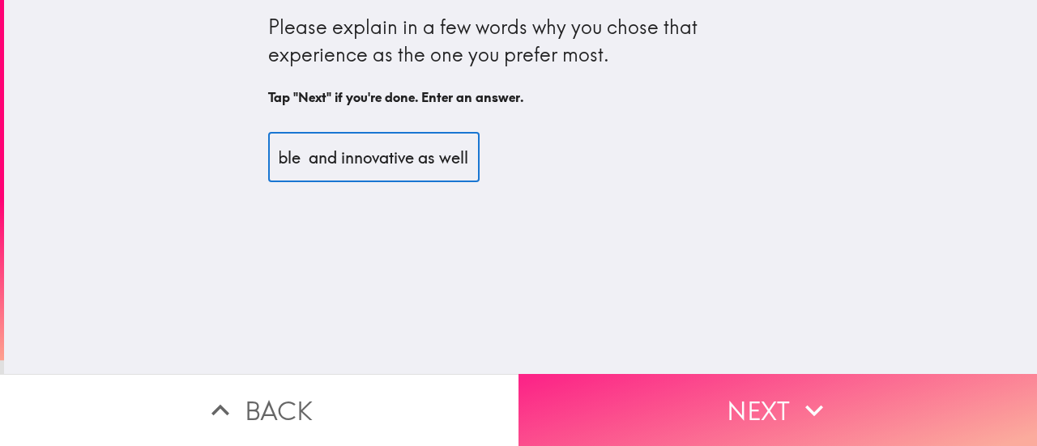
type input "Because I found those experiences more relatable and innovative as well"
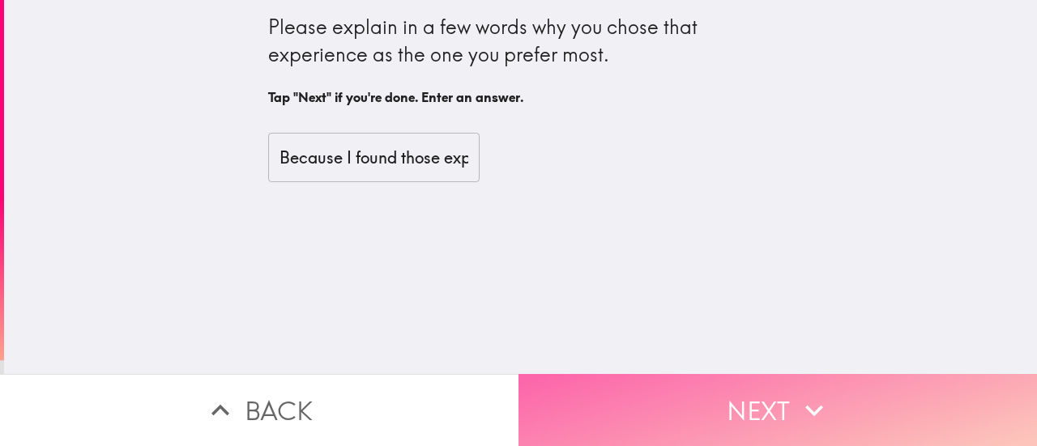
click at [523, 383] on button "Next" at bounding box center [778, 410] width 519 height 72
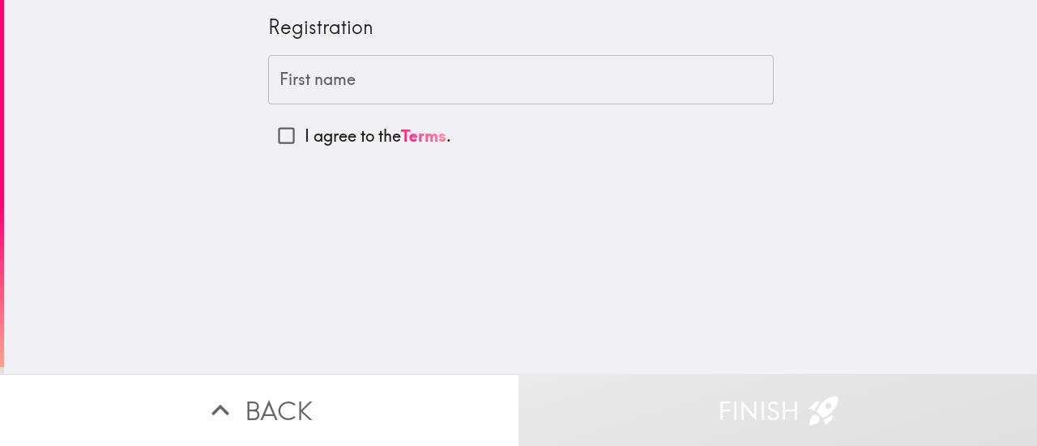
click at [314, 77] on input "First name" at bounding box center [521, 80] width 506 height 50
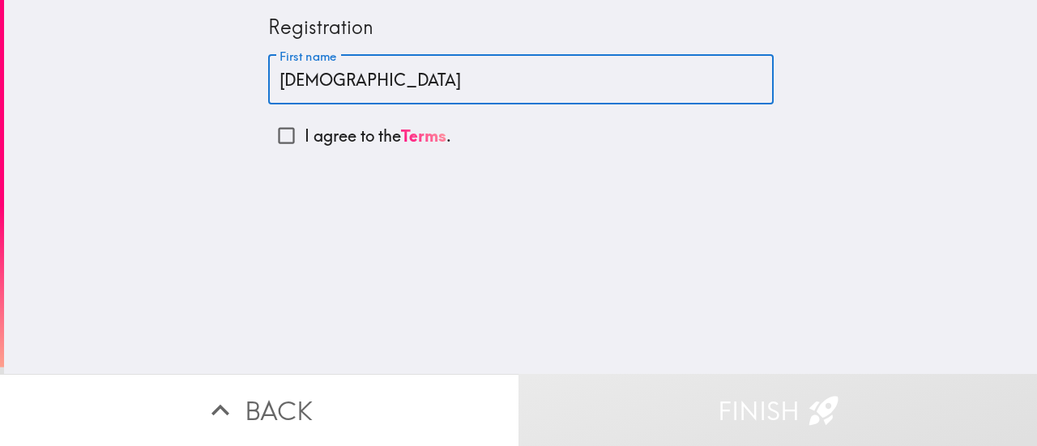
type input "[DEMOGRAPHIC_DATA]"
click at [274, 133] on input "I agree to the Terms ." at bounding box center [286, 135] width 36 height 36
checkbox input "true"
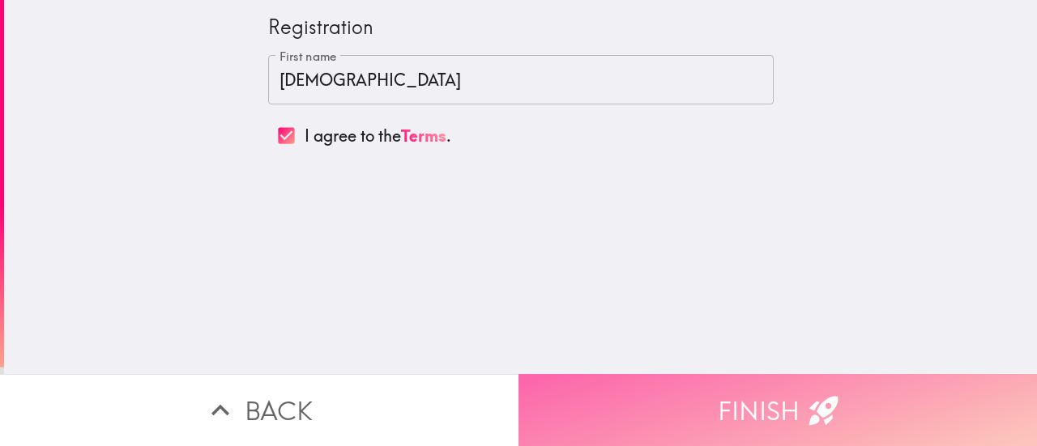
click at [621, 386] on button "Finish" at bounding box center [778, 410] width 519 height 72
